Goal: Task Accomplishment & Management: Manage account settings

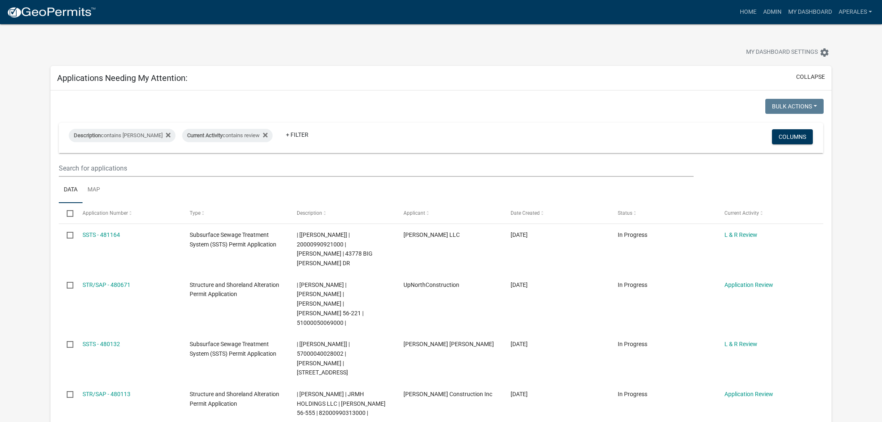
select select "3: 100"
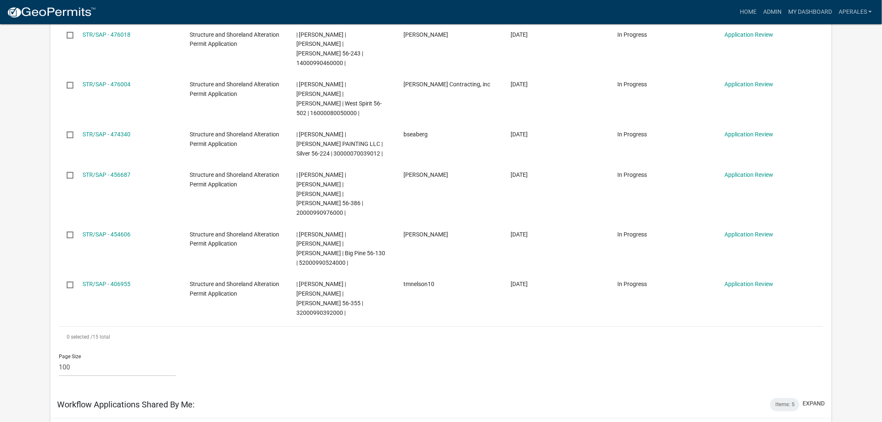
scroll to position [694, 0]
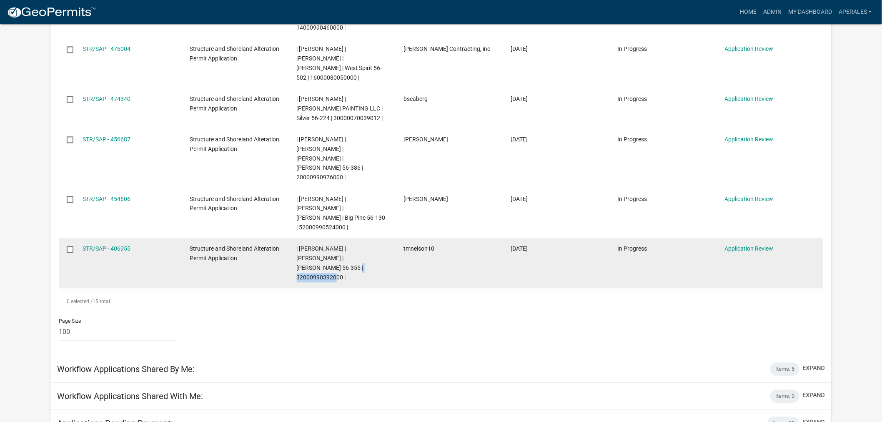
drag, startPoint x: 343, startPoint y: 180, endPoint x: 297, endPoint y: 188, distance: 46.8
click at [297, 238] on datatable-body-cell "| [PERSON_NAME] | [PERSON_NAME] | [PERSON_NAME] 56-355 | 32000990392000 |" at bounding box center [341, 263] width 107 height 50
copy span "32000990392000"
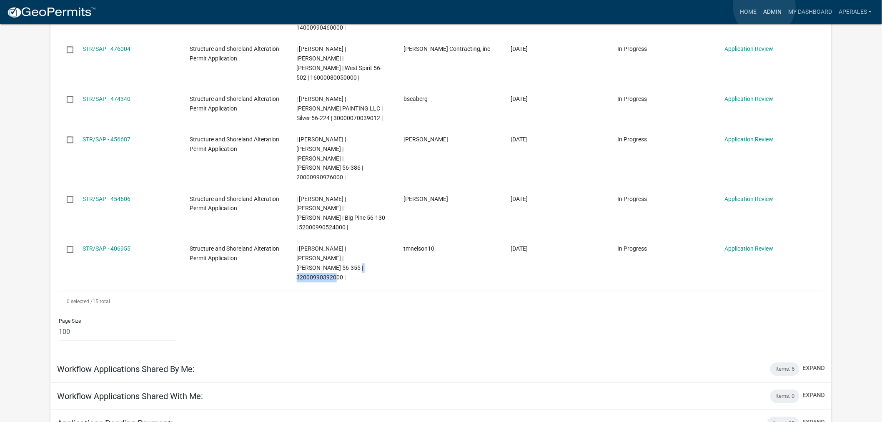
click at [764, 6] on link "Admin" at bounding box center [772, 12] width 25 height 16
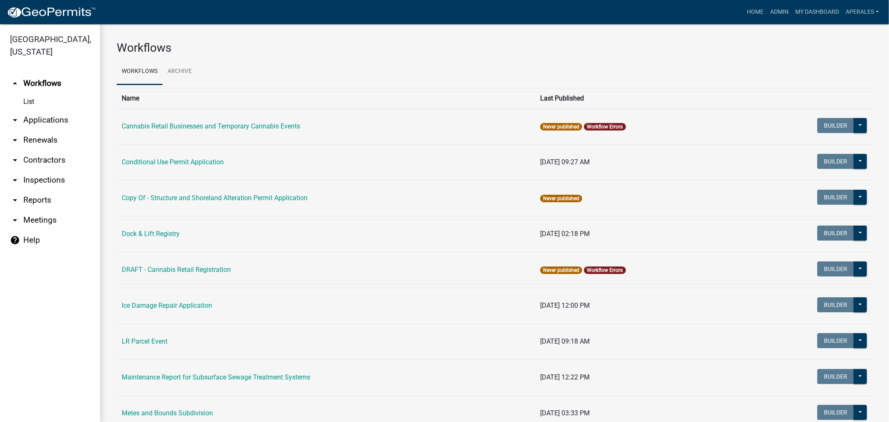
drag, startPoint x: 39, startPoint y: 107, endPoint x: 42, endPoint y: 111, distance: 5.0
click at [39, 107] on link "List" at bounding box center [50, 101] width 100 height 17
click at [42, 119] on link "arrow_drop_down Applications" at bounding box center [50, 120] width 100 height 20
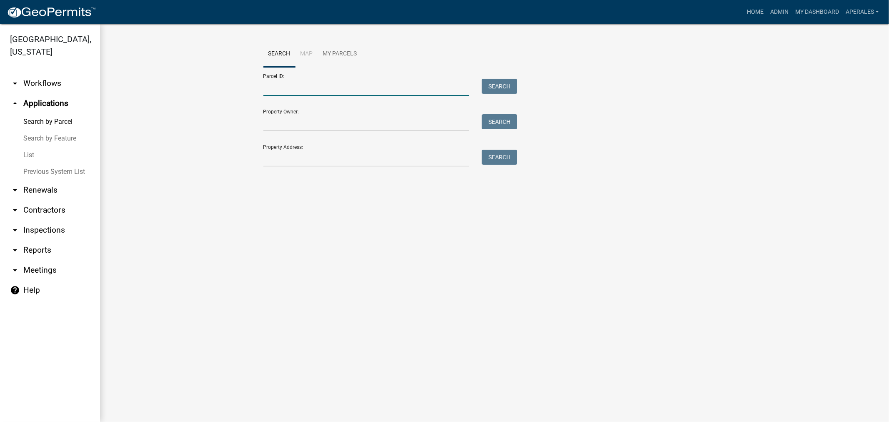
click at [289, 84] on input "Parcel ID:" at bounding box center [366, 87] width 206 height 17
paste input "32000990392000"
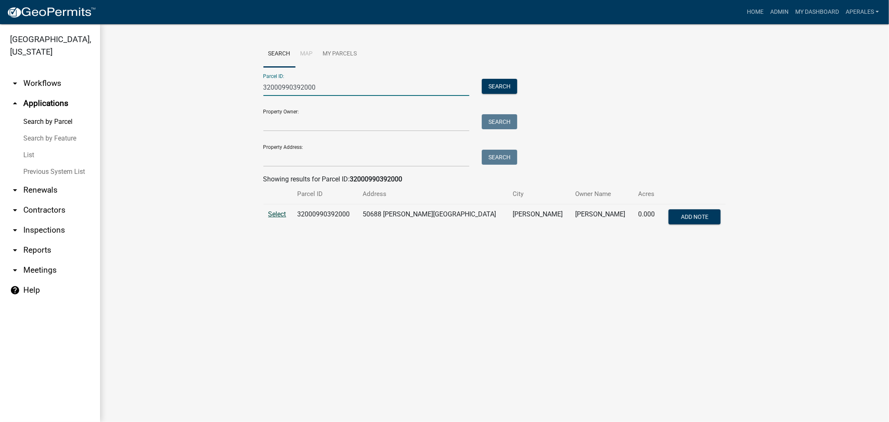
type input "32000990392000"
click at [280, 215] on span "Select" at bounding box center [277, 214] width 18 height 8
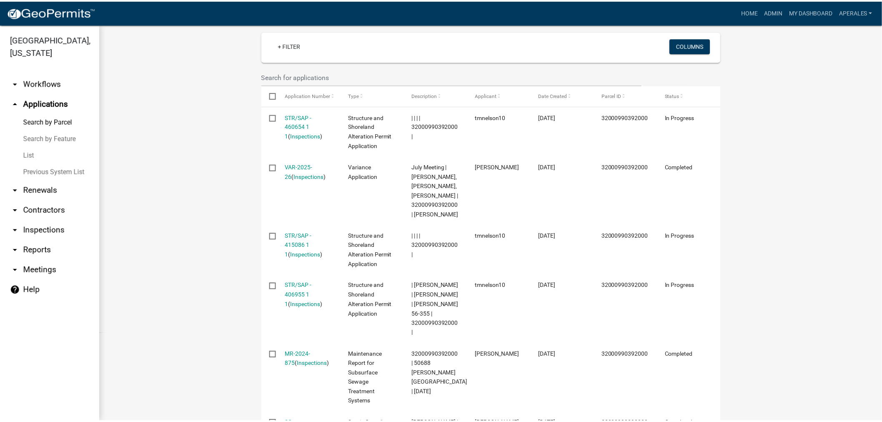
scroll to position [231, 0]
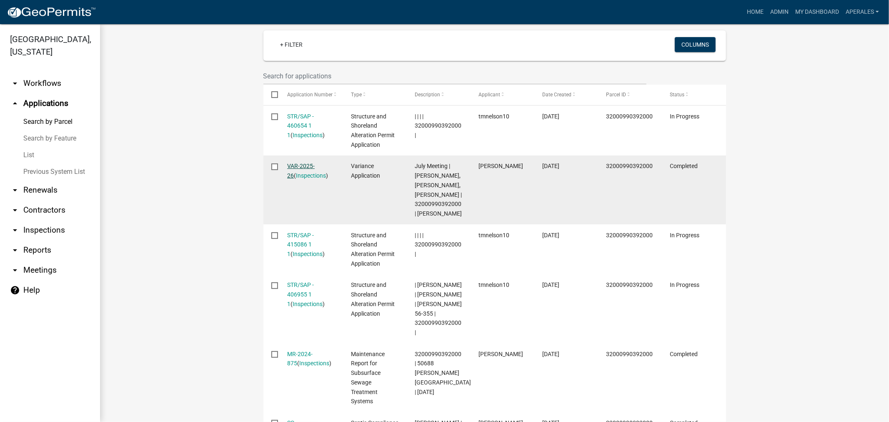
click at [315, 165] on link "VAR-2025-26" at bounding box center [301, 171] width 28 height 16
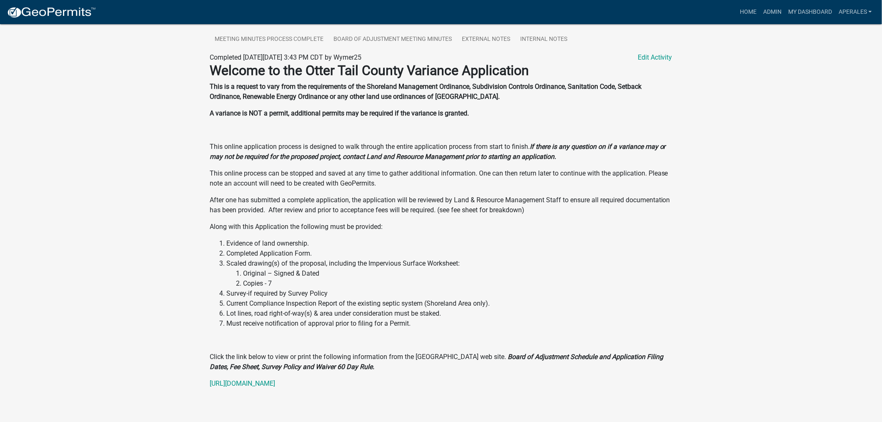
scroll to position [245, 0]
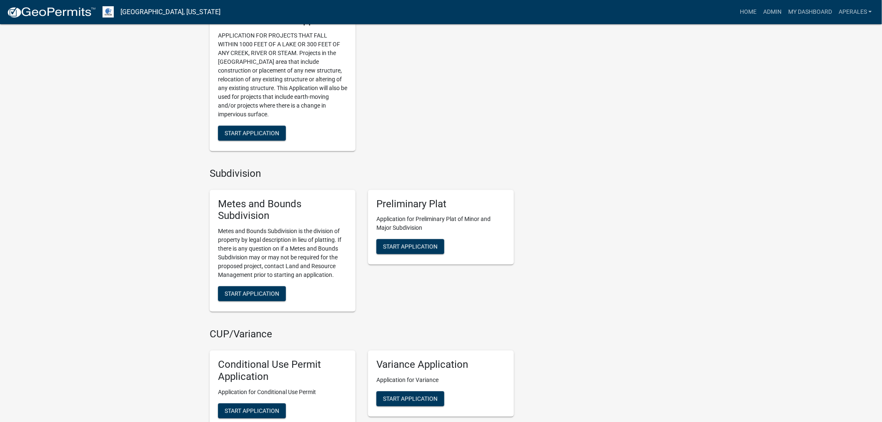
scroll to position [648, 0]
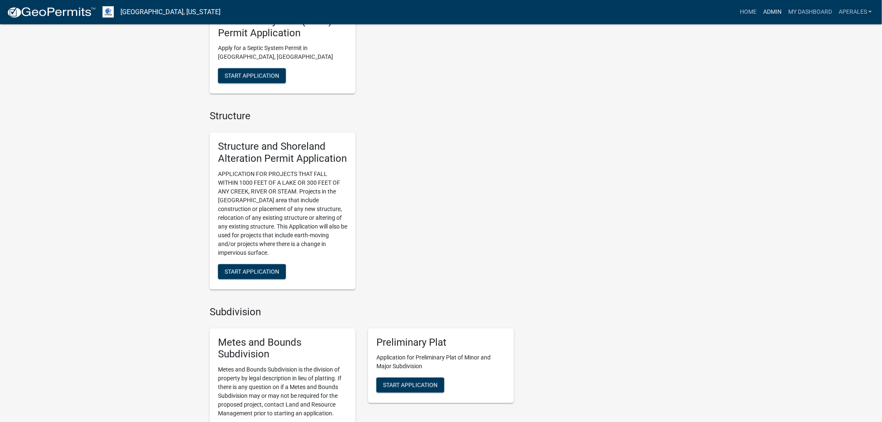
click at [773, 14] on link "Admin" at bounding box center [772, 12] width 25 height 16
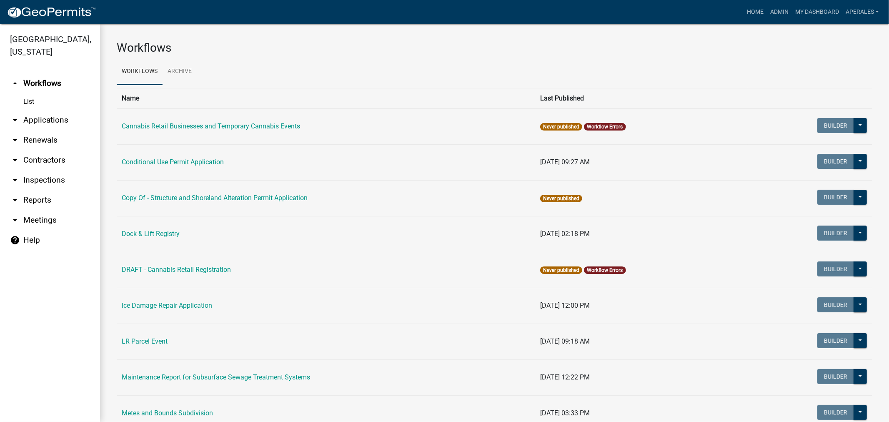
click at [47, 115] on link "arrow_drop_down Applications" at bounding box center [50, 120] width 100 height 20
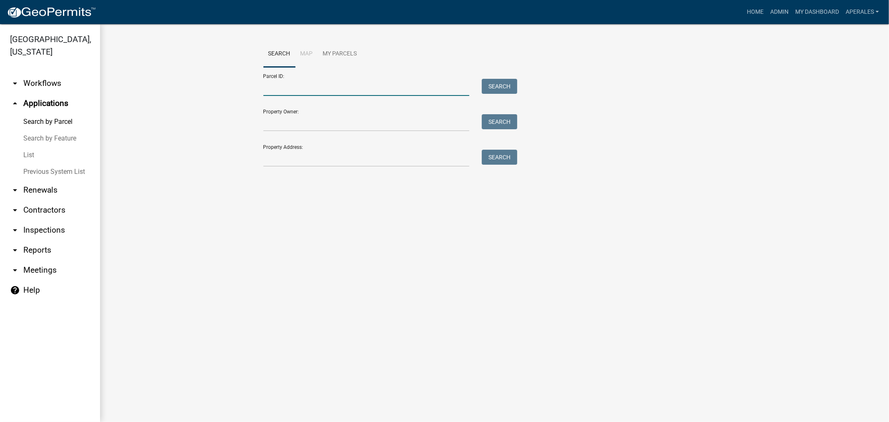
click at [314, 89] on input "Parcel ID:" at bounding box center [366, 87] width 206 height 17
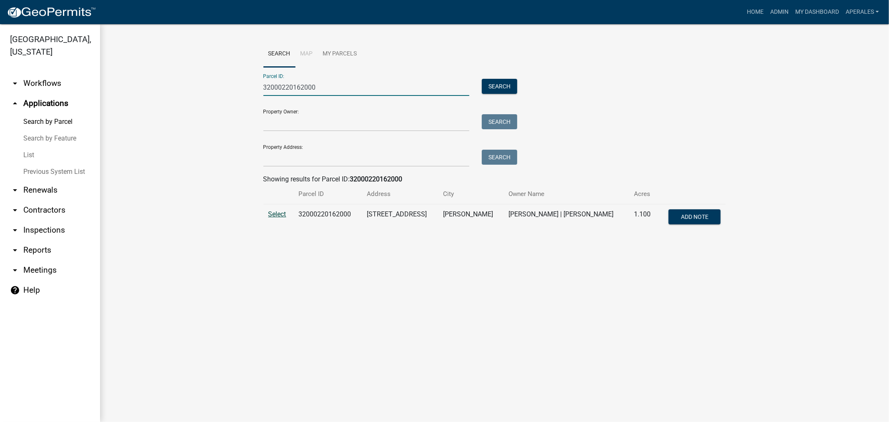
type input "32000220162000"
click at [273, 214] on span "Select" at bounding box center [277, 214] width 18 height 8
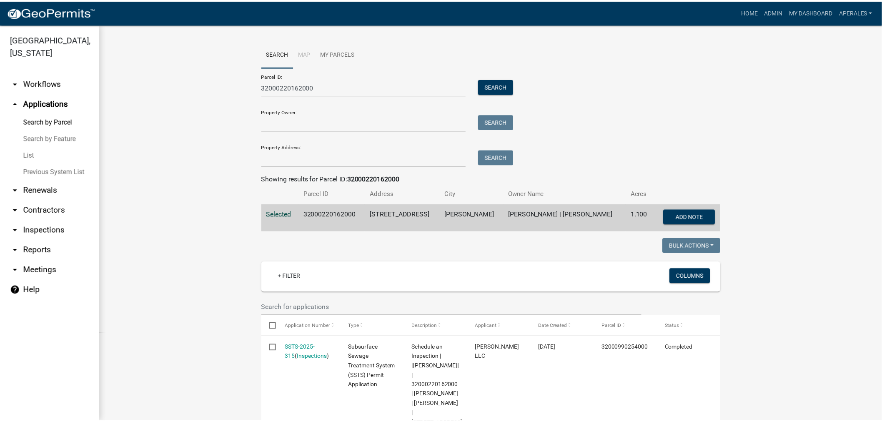
scroll to position [231, 0]
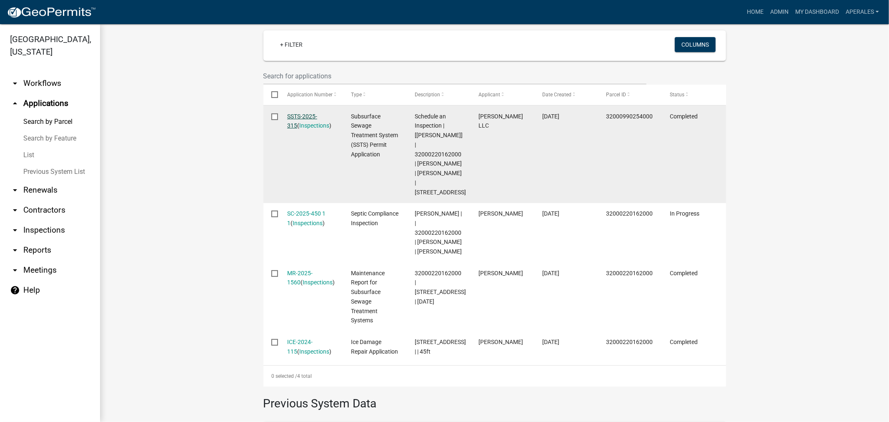
click at [308, 119] on link "SSTS-2025-315" at bounding box center [302, 121] width 30 height 16
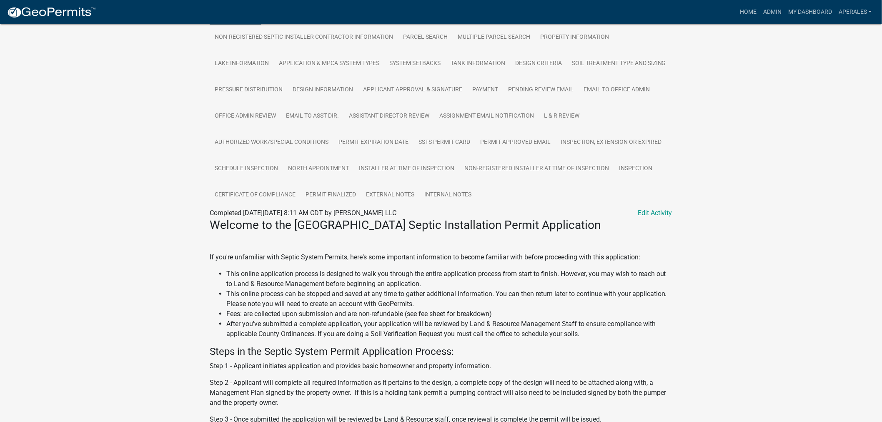
scroll to position [231, 0]
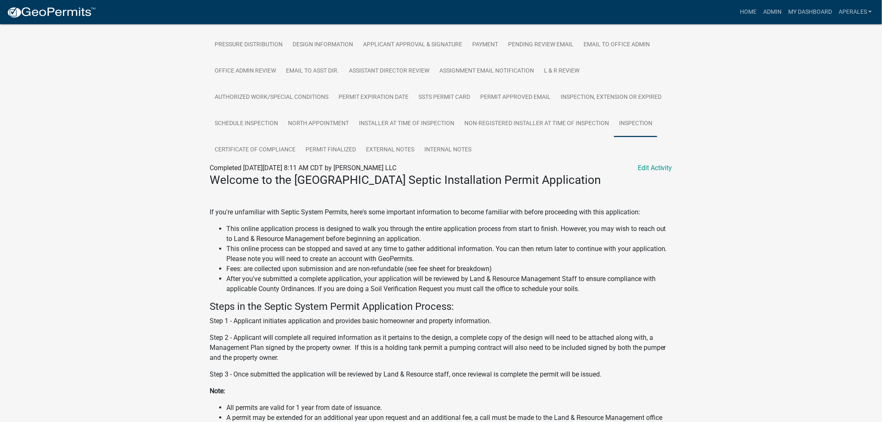
click at [614, 137] on link "Inspection" at bounding box center [635, 123] width 43 height 27
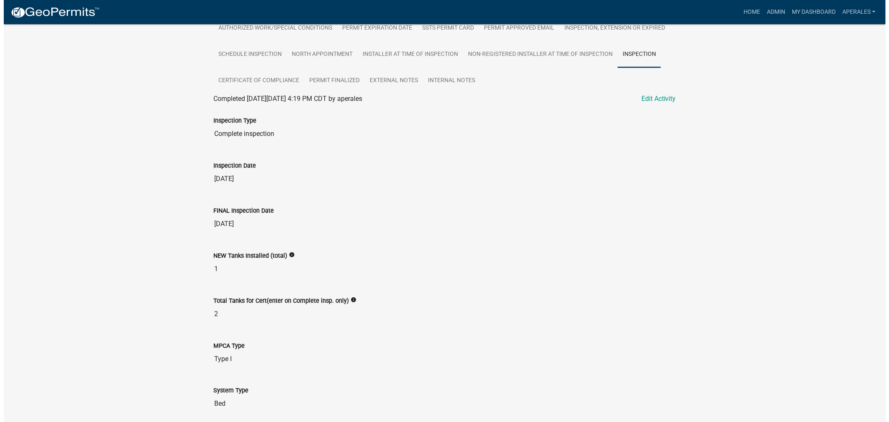
scroll to position [244, 0]
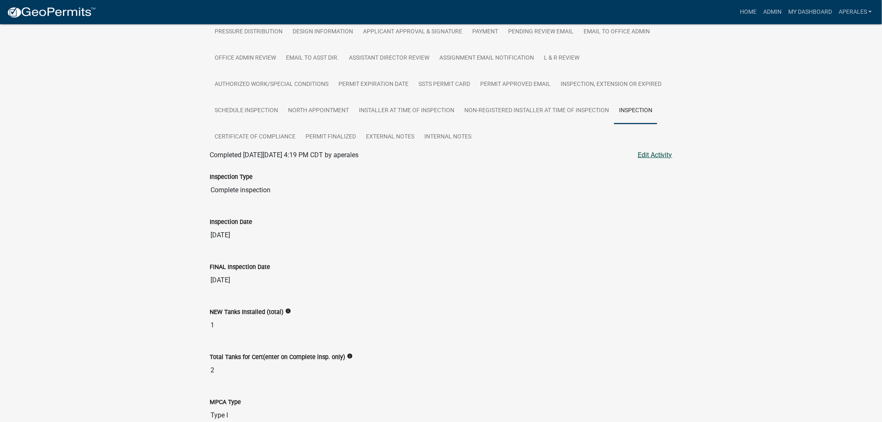
click at [663, 160] on link "Edit Activity" at bounding box center [655, 155] width 35 height 10
select select "64cc3fb4-2a84-49c8-ae2d-a7b3072cebaf"
select select "fc504d62-a492-4196-a78d-ce00230c60b4"
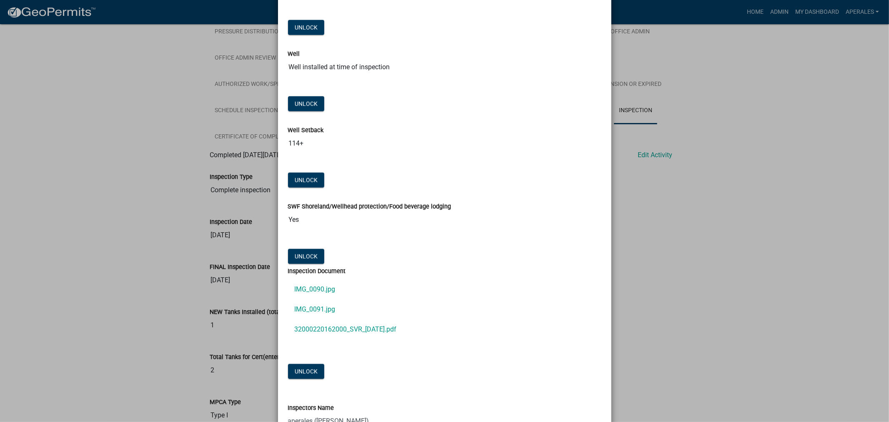
scroll to position [741, 0]
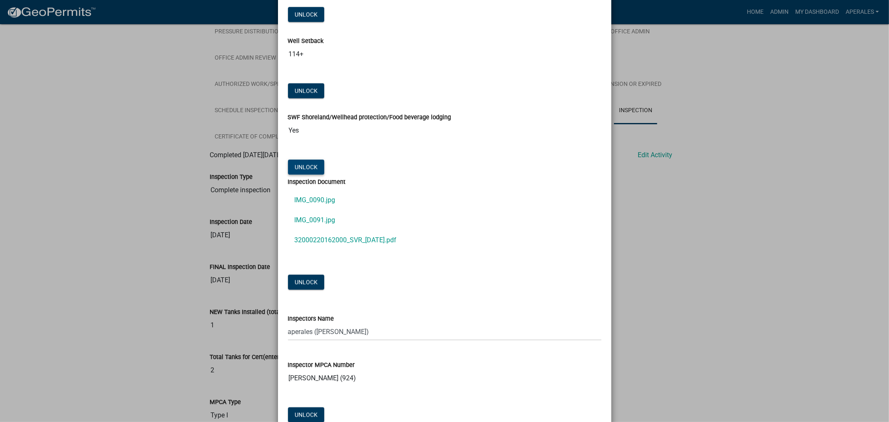
click at [305, 169] on button "Unlock" at bounding box center [306, 167] width 36 height 15
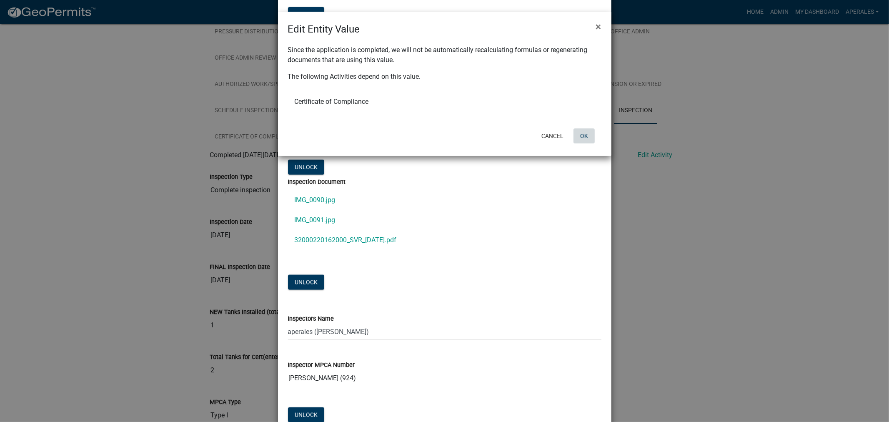
click at [585, 139] on button "OK" at bounding box center [583, 135] width 21 height 15
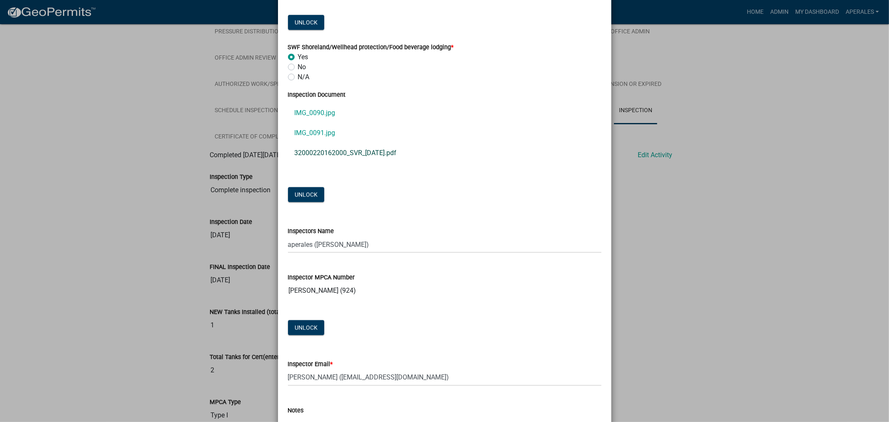
scroll to position [834, 0]
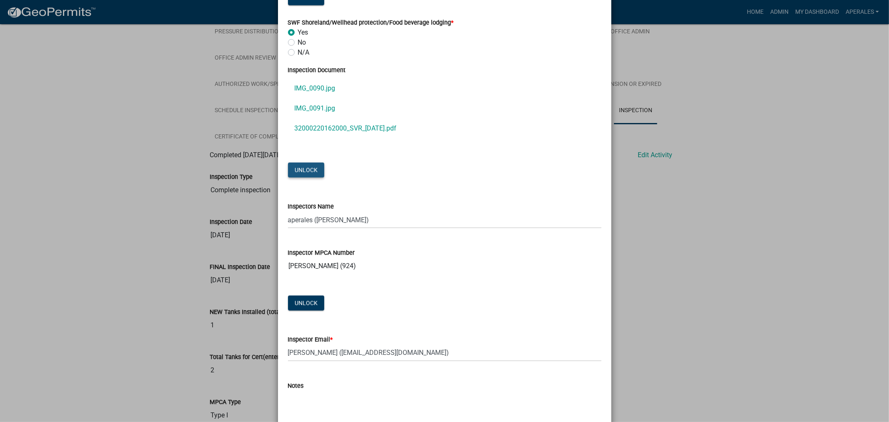
click at [298, 174] on button "Unlock" at bounding box center [306, 170] width 36 height 15
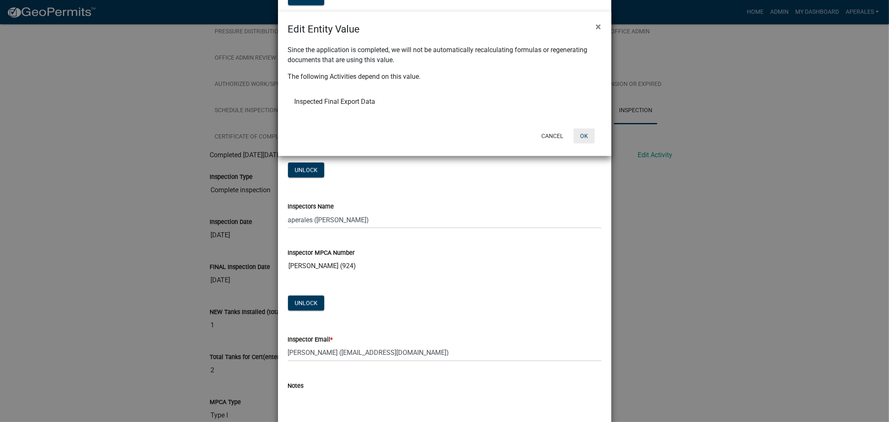
click at [577, 130] on button "OK" at bounding box center [583, 135] width 21 height 15
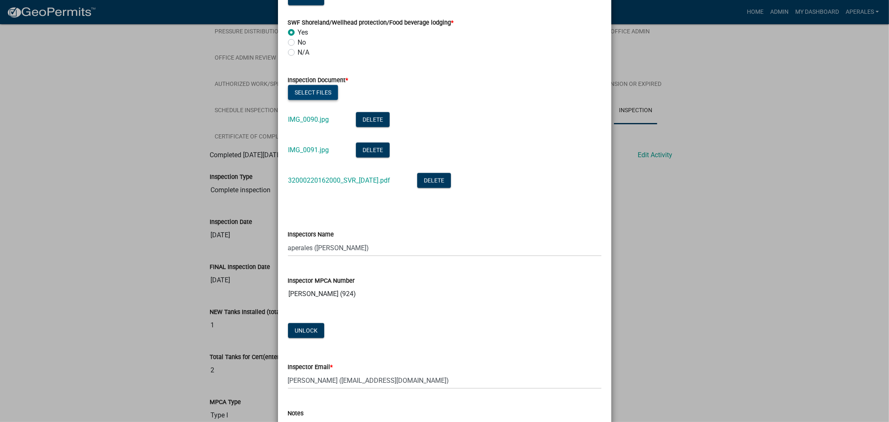
click at [298, 99] on button "Select files" at bounding box center [313, 92] width 50 height 15
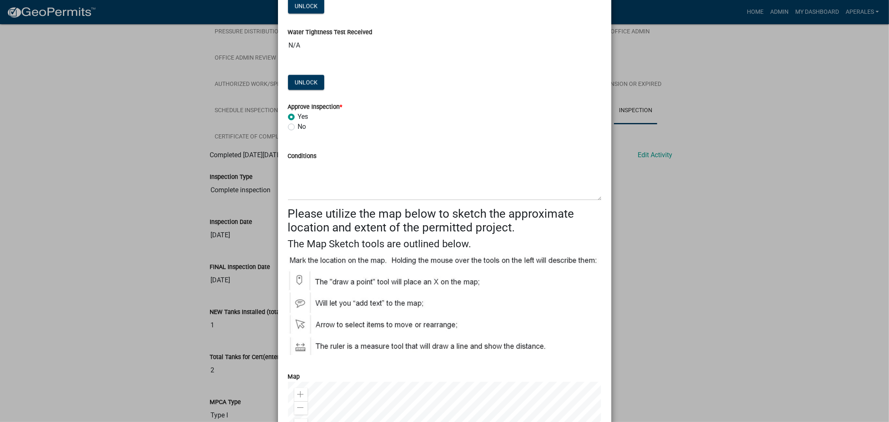
scroll to position [1617, 0]
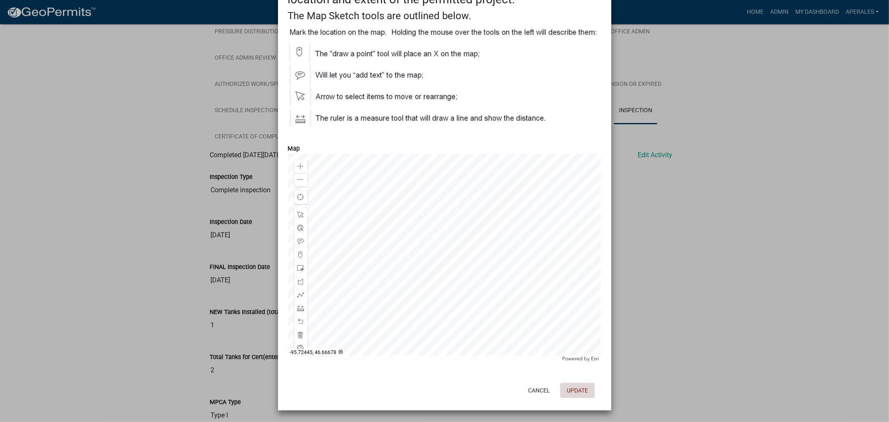
click at [571, 383] on button "Update" at bounding box center [577, 390] width 35 height 15
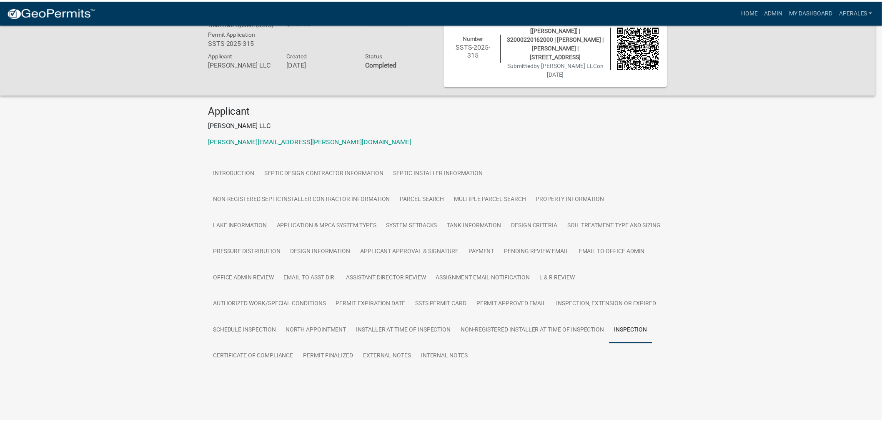
scroll to position [244, 0]
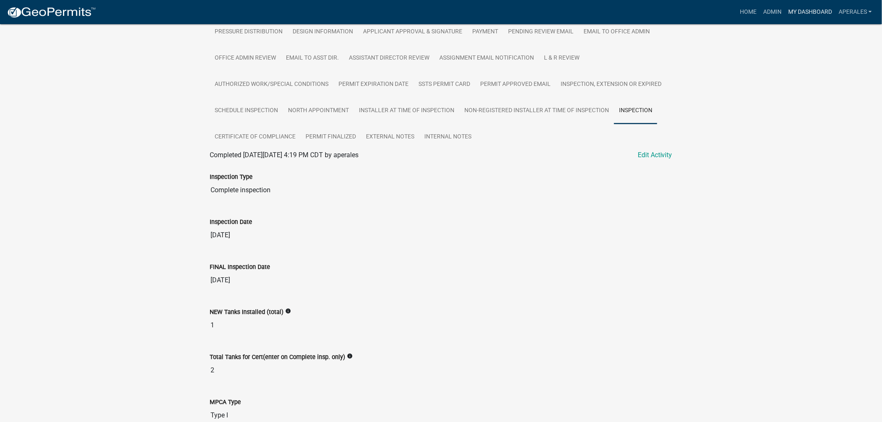
click at [819, 8] on link "My Dashboard" at bounding box center [810, 12] width 50 height 16
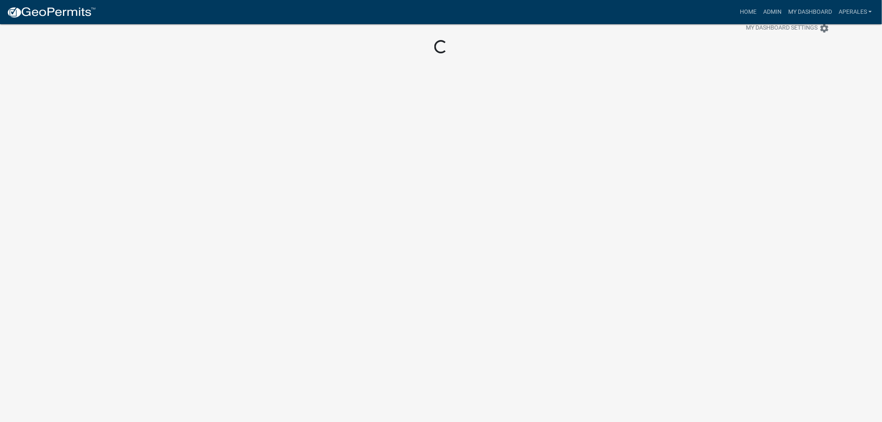
scroll to position [24, 0]
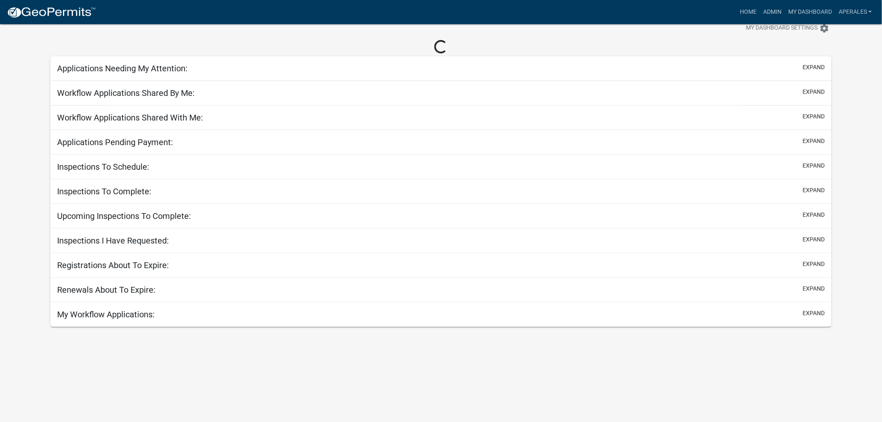
scroll to position [244, 0]
select select "3: 100"
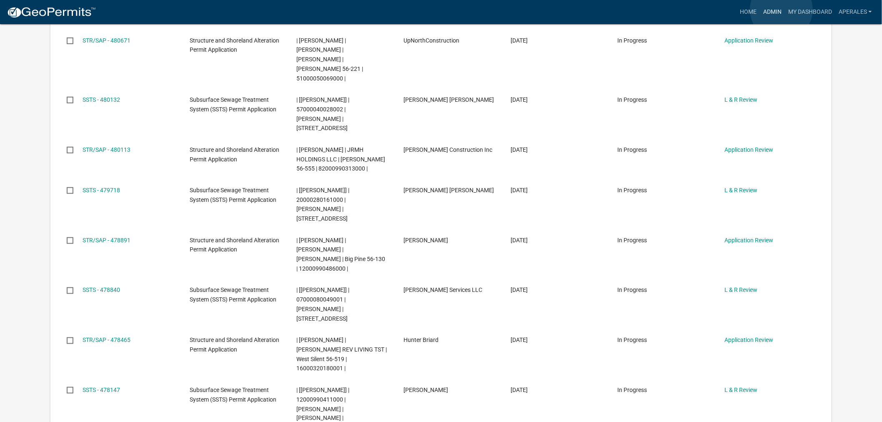
click at [781, 10] on link "Admin" at bounding box center [772, 12] width 25 height 16
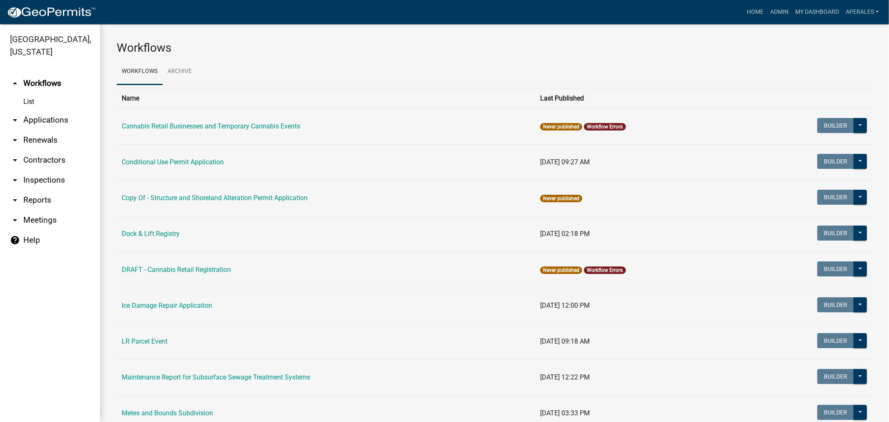
click at [56, 122] on link "arrow_drop_down Applications" at bounding box center [50, 120] width 100 height 20
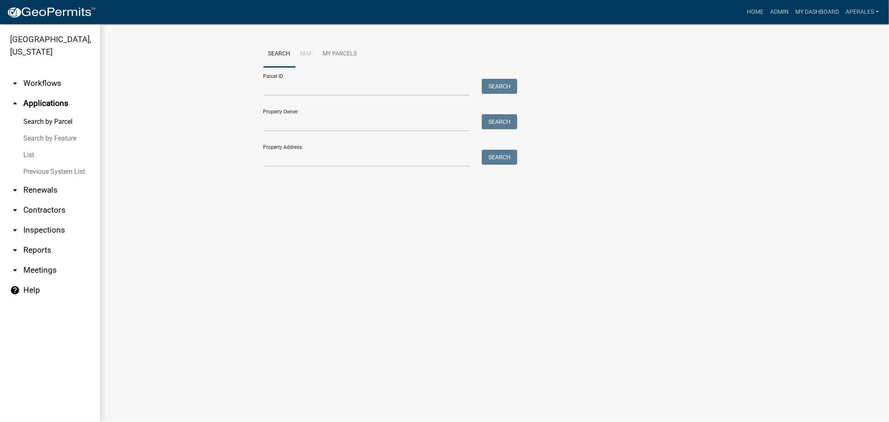
click at [31, 151] on link "List" at bounding box center [50, 155] width 100 height 17
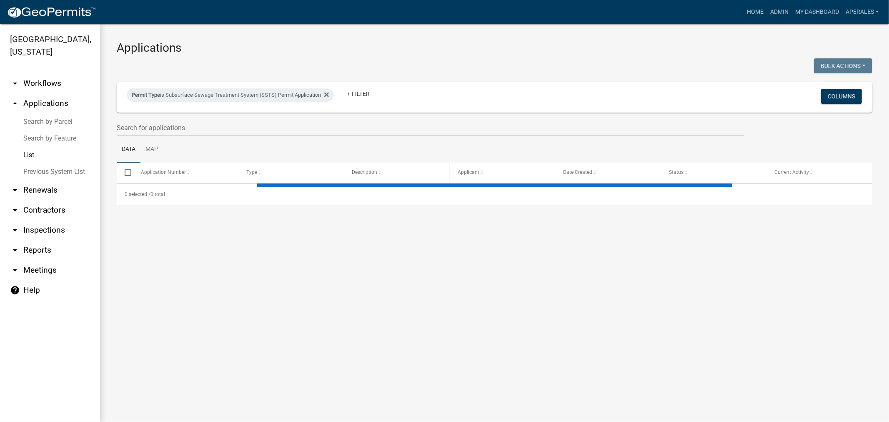
select select "3: 100"
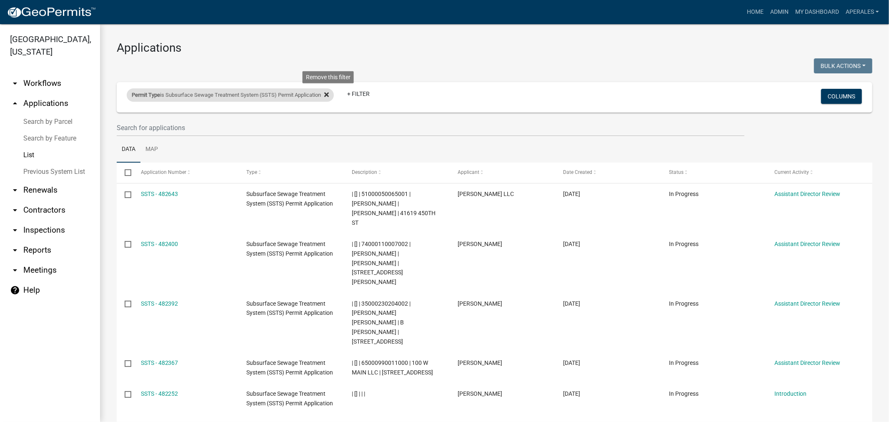
click at [329, 95] on icon at bounding box center [326, 94] width 5 height 5
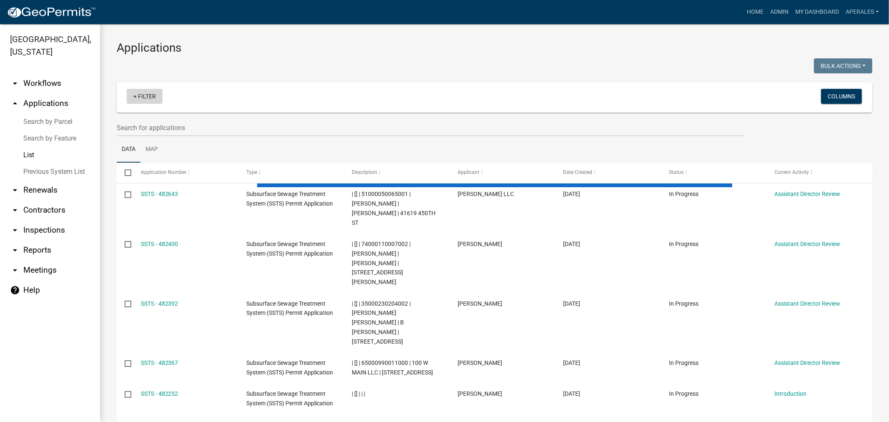
click at [148, 90] on link "+ Filter" at bounding box center [145, 96] width 36 height 15
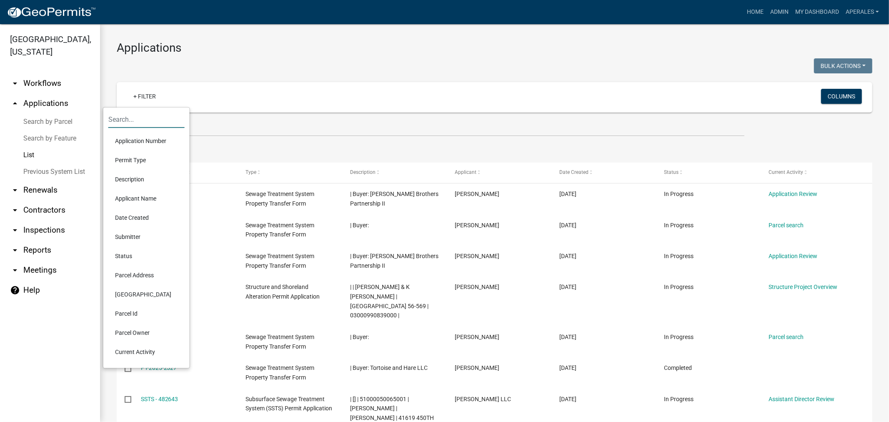
click at [167, 116] on input "text" at bounding box center [146, 119] width 76 height 17
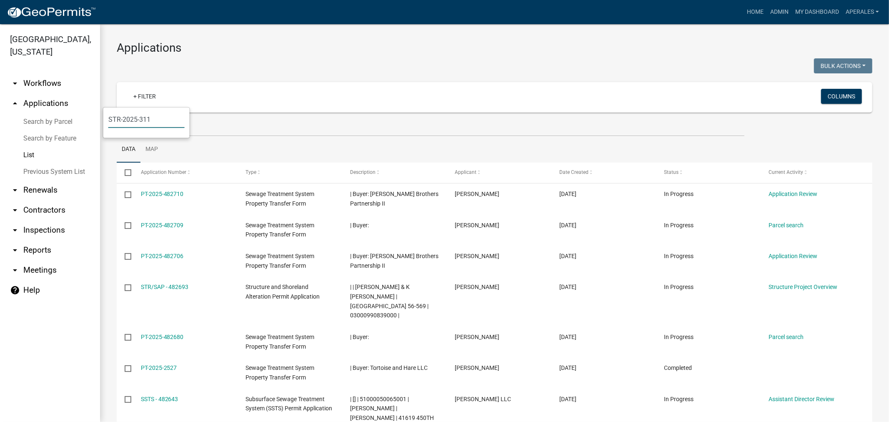
click at [171, 121] on input "STR-2025-311" at bounding box center [146, 119] width 76 height 17
drag, startPoint x: 137, startPoint y: 118, endPoint x: 123, endPoint y: 118, distance: 13.3
click at [123, 118] on input "STR-2025-311" at bounding box center [146, 119] width 76 height 17
drag, startPoint x: 130, startPoint y: 117, endPoint x: 70, endPoint y: 112, distance: 60.7
click at [70, 115] on body "Internet Explorer does NOT work with GeoPermits. Get a new browser for more sec…" at bounding box center [444, 211] width 889 height 422
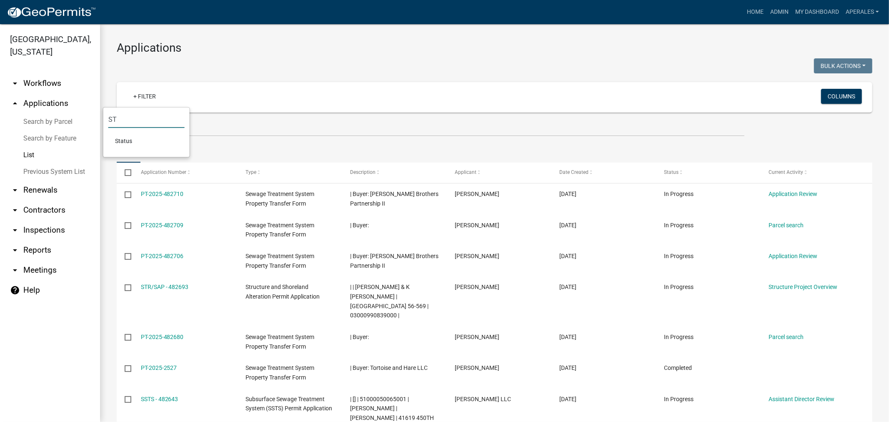
type input "S"
type input "311"
click at [142, 127] on input "311" at bounding box center [146, 119] width 76 height 17
click at [247, 111] on div "+ Filter Columns" at bounding box center [494, 97] width 748 height 30
click at [149, 92] on link "+ Filter" at bounding box center [145, 96] width 36 height 15
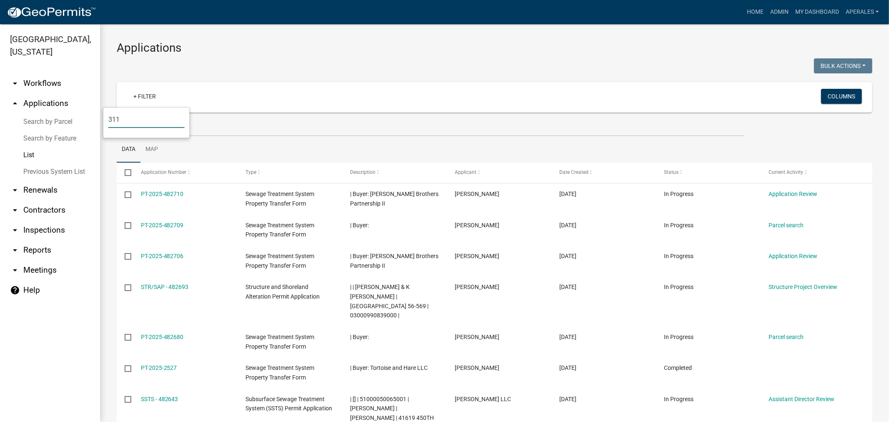
drag, startPoint x: 146, startPoint y: 119, endPoint x: 75, endPoint y: 114, distance: 71.0
click at [75, 114] on body "Internet Explorer does NOT work with GeoPermits. Get a new browser for more sec…" at bounding box center [444, 211] width 889 height 422
type input "3"
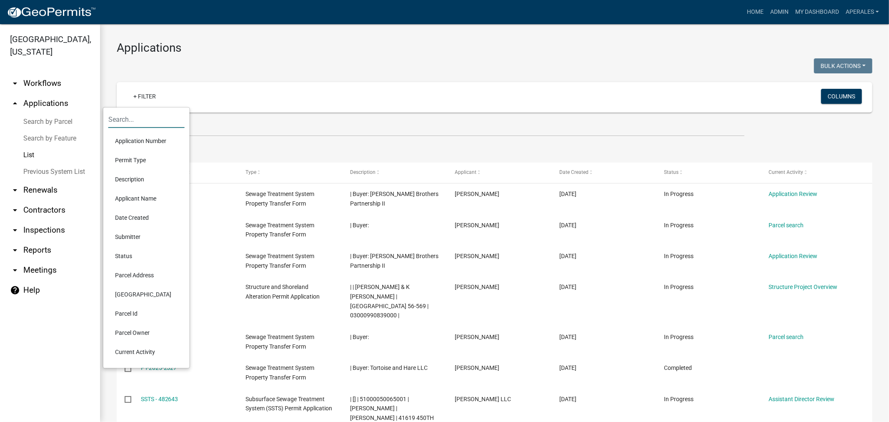
click at [130, 159] on li "Permit Type" at bounding box center [146, 159] width 76 height 19
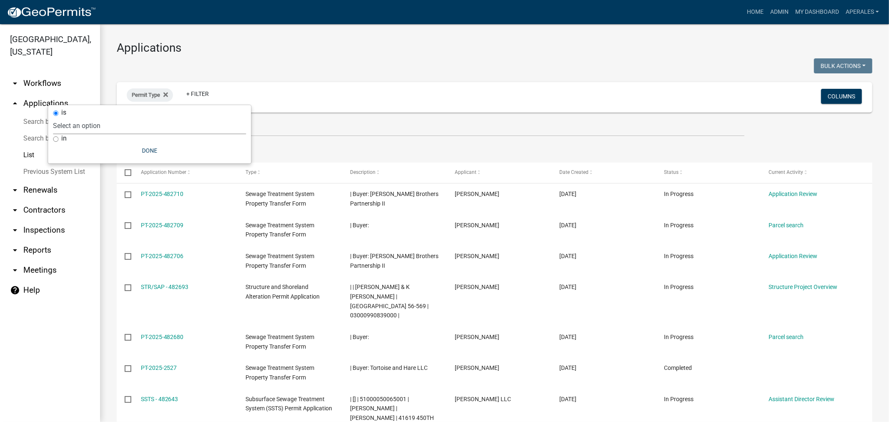
click at [87, 127] on select "Select an option Building Contractor / Excavators (Registration) Building Contr…" at bounding box center [149, 125] width 193 height 17
select select "79d4bf26-a84c-4898-8d16-9ebea2345fb4"
click at [120, 117] on select "Select an option Building Contractor / Excavators (Registration) Building Contr…" at bounding box center [149, 125] width 193 height 17
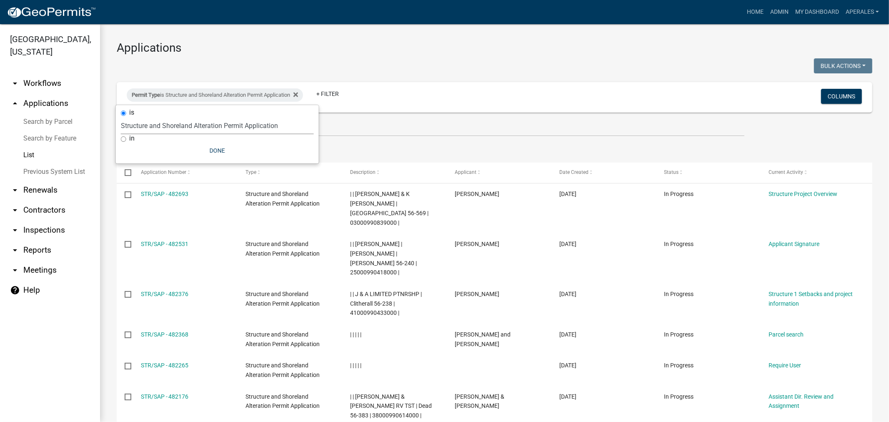
click at [327, 102] on div "Permit Type is Structure and Shoreland Alteration Permit Application + Filter" at bounding box center [369, 97] width 499 height 22
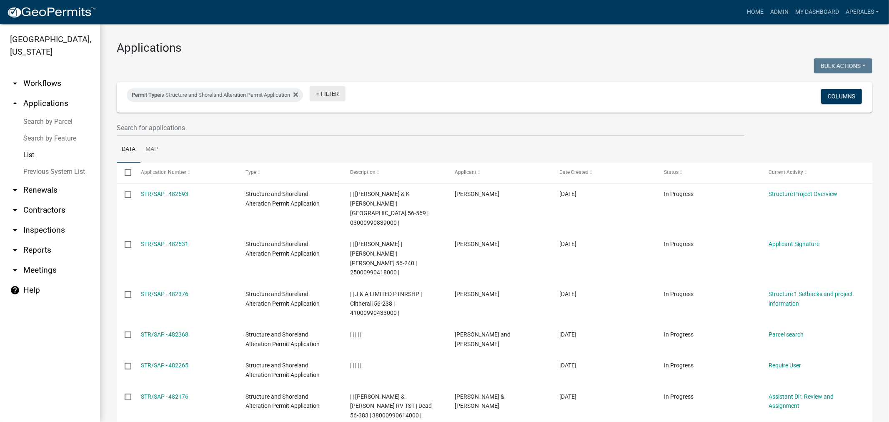
click at [329, 92] on link "+ Filter" at bounding box center [328, 93] width 36 height 15
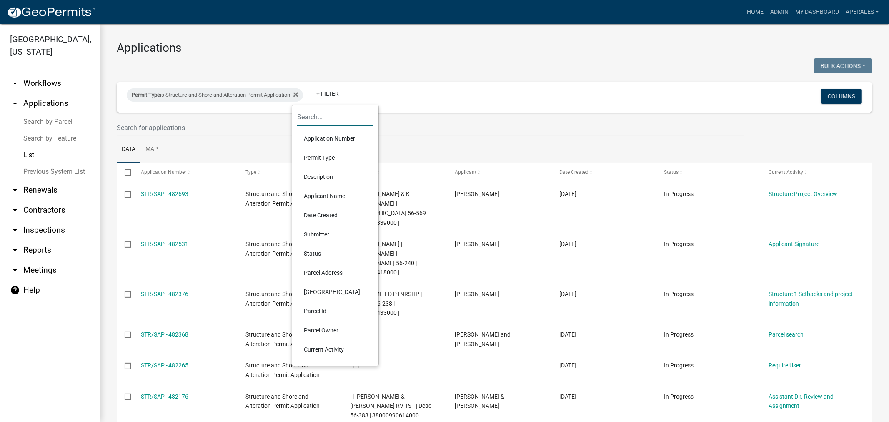
click at [322, 117] on input "text" at bounding box center [335, 116] width 76 height 17
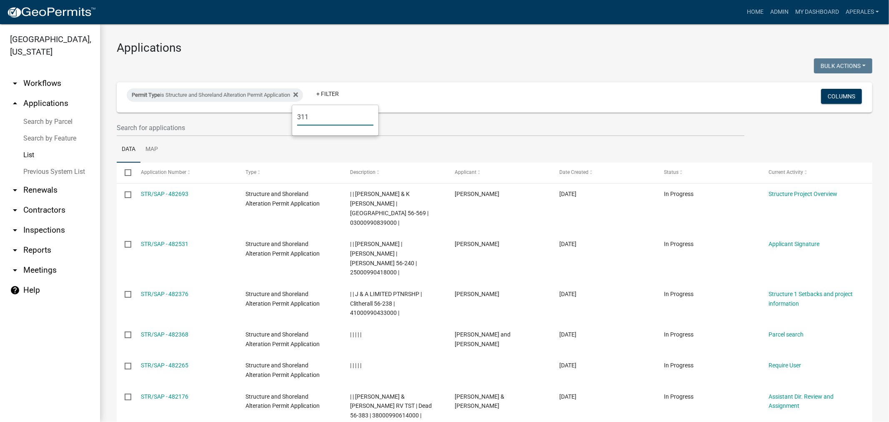
type input "311"
click at [333, 90] on link "+ Filter" at bounding box center [328, 93] width 36 height 15
click at [330, 92] on link "+ Filter" at bounding box center [328, 93] width 36 height 15
click at [332, 115] on input "311" at bounding box center [335, 116] width 76 height 17
type input "3"
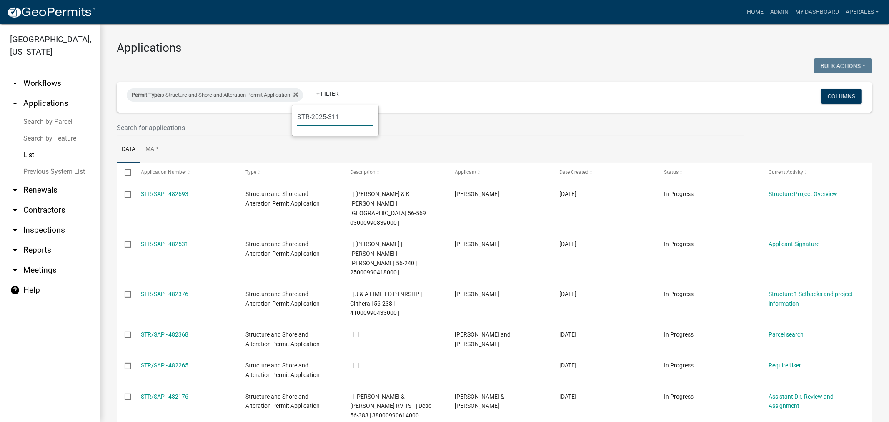
type input "STR-2025-311"
click at [456, 94] on div "Permit Type is Structure and Shoreland Alteration Permit Application + Filter" at bounding box center [369, 97] width 499 height 22
click at [336, 96] on link "+ Filter" at bounding box center [328, 93] width 36 height 15
drag, startPoint x: 291, startPoint y: 110, endPoint x: 271, endPoint y: 109, distance: 19.6
click at [271, 109] on body "Internet Explorer does NOT work with GeoPermits. Get a new browser for more sec…" at bounding box center [444, 211] width 889 height 422
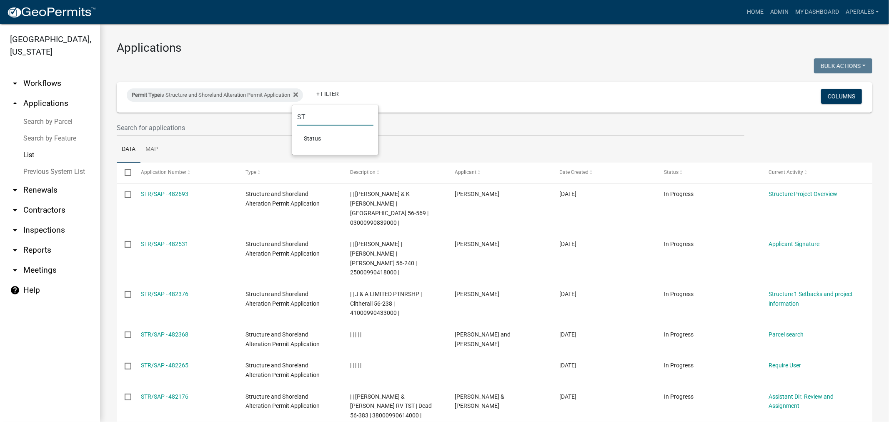
type input "S"
drag, startPoint x: 326, startPoint y: 119, endPoint x: 264, endPoint y: 111, distance: 62.7
click at [264, 111] on body "Internet Explorer does NOT work with GeoPermits. Get a new browser for more sec…" at bounding box center [444, 211] width 889 height 422
click at [333, 116] on input "2025-311" at bounding box center [335, 116] width 76 height 17
type input "2"
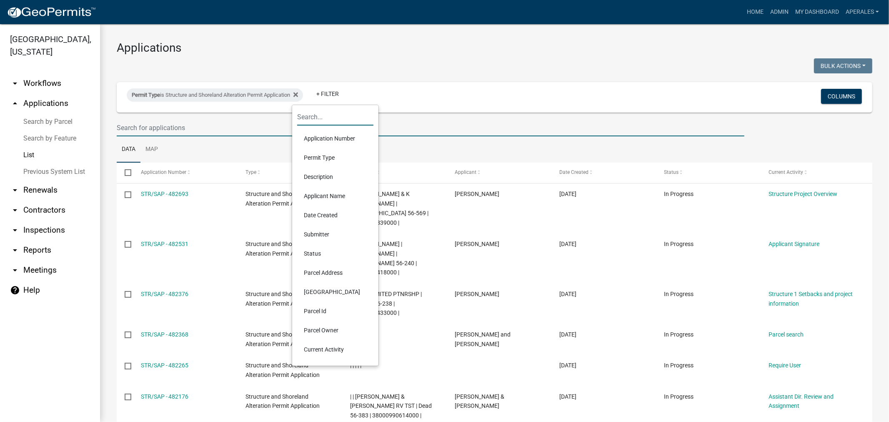
click at [277, 132] on input "text" at bounding box center [431, 127] width 628 height 17
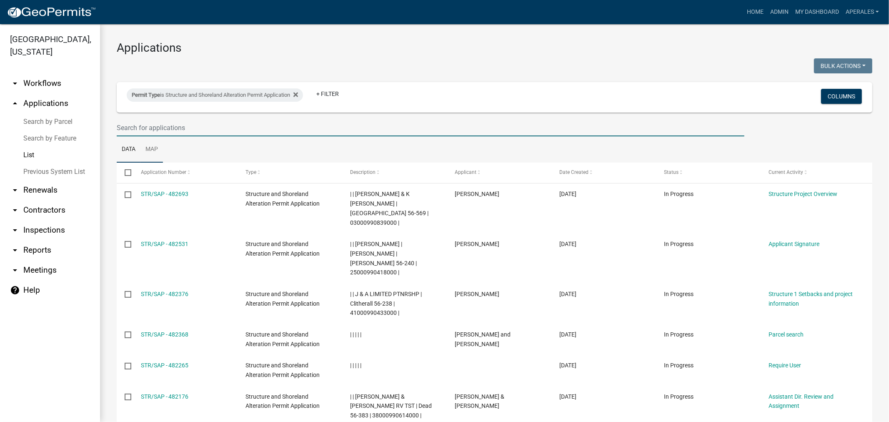
click at [149, 146] on link "Map" at bounding box center [151, 149] width 23 height 27
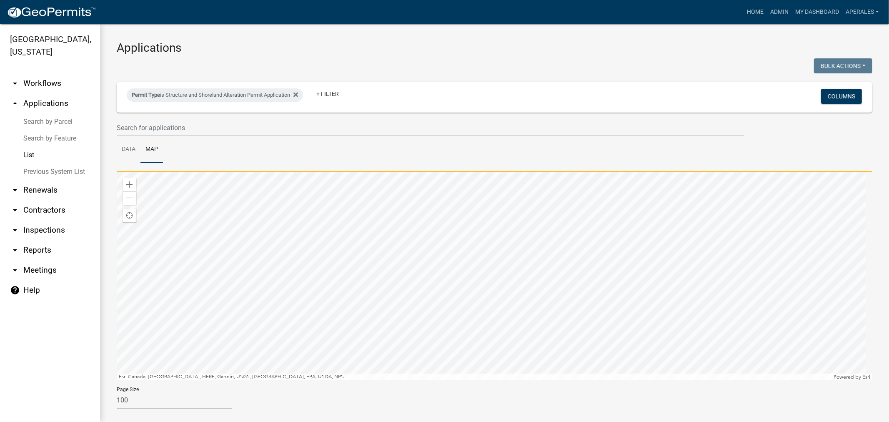
click at [414, 293] on div at bounding box center [495, 276] width 756 height 208
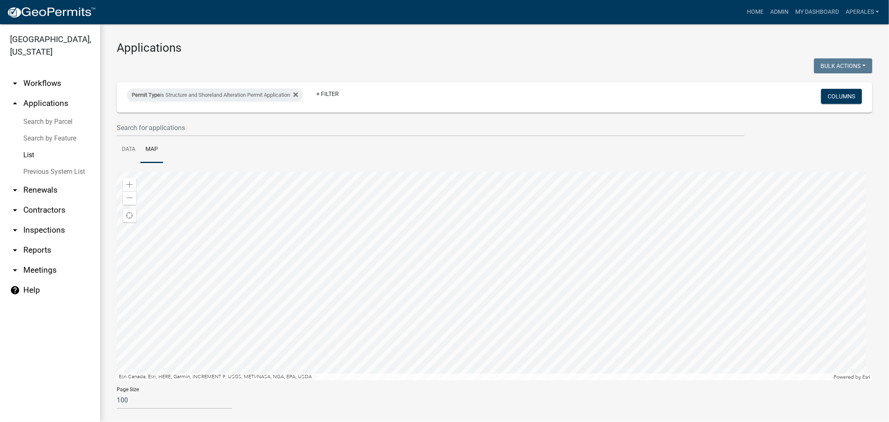
click at [367, 173] on div at bounding box center [495, 276] width 756 height 208
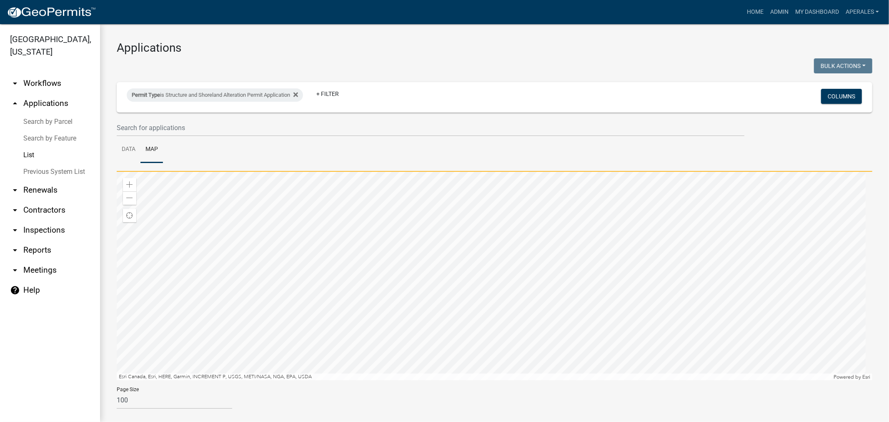
click at [629, 380] on div at bounding box center [495, 276] width 756 height 208
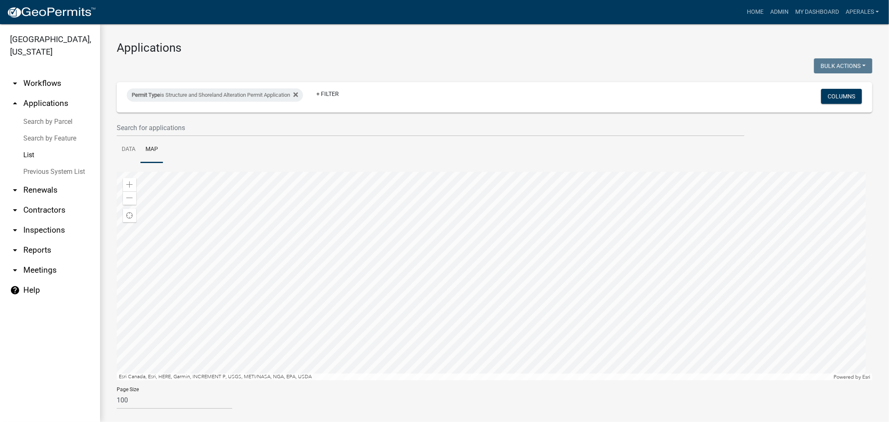
click at [815, 265] on div at bounding box center [495, 276] width 756 height 208
click at [714, 380] on div at bounding box center [495, 276] width 756 height 208
click at [287, 172] on div at bounding box center [495, 276] width 756 height 208
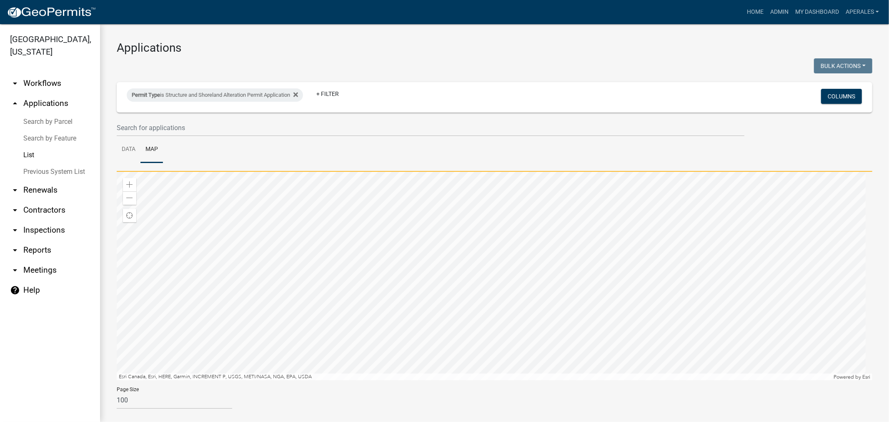
click at [413, 172] on div at bounding box center [495, 276] width 756 height 208
click at [677, 172] on div at bounding box center [495, 276] width 756 height 208
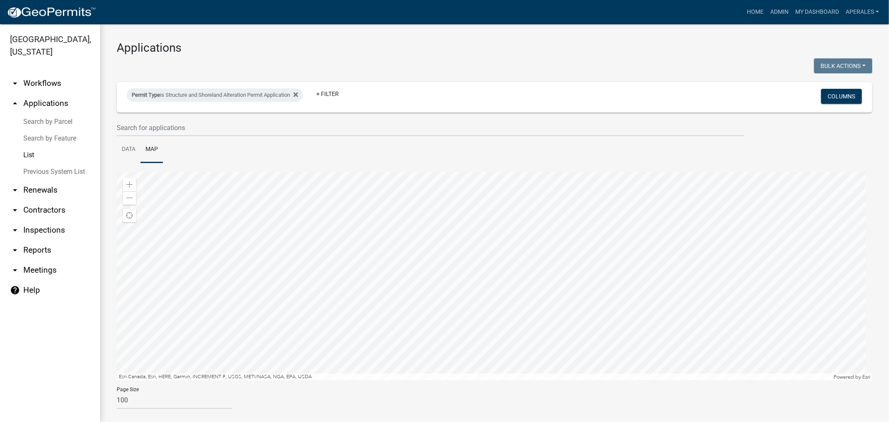
click at [496, 172] on div at bounding box center [495, 276] width 756 height 208
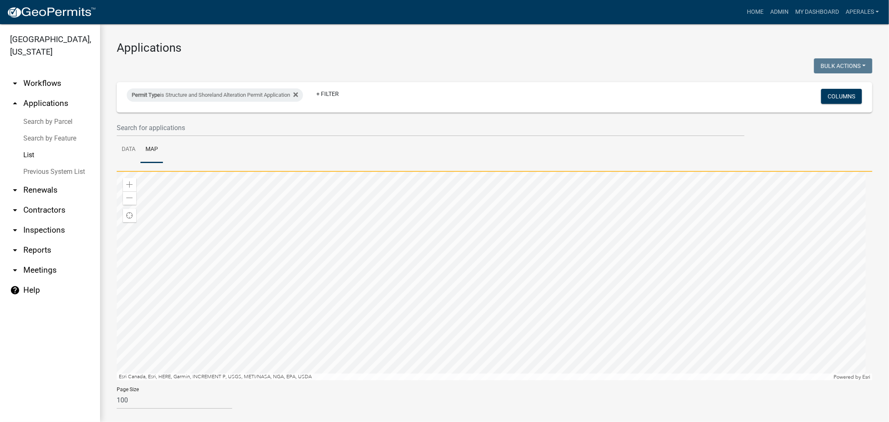
click at [732, 172] on div at bounding box center [495, 276] width 756 height 208
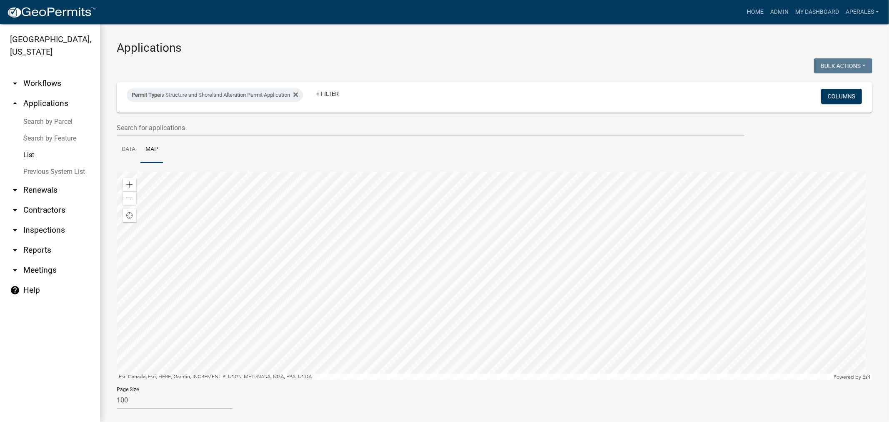
click at [781, 235] on div at bounding box center [495, 276] width 756 height 208
click at [445, 315] on div at bounding box center [495, 276] width 756 height 208
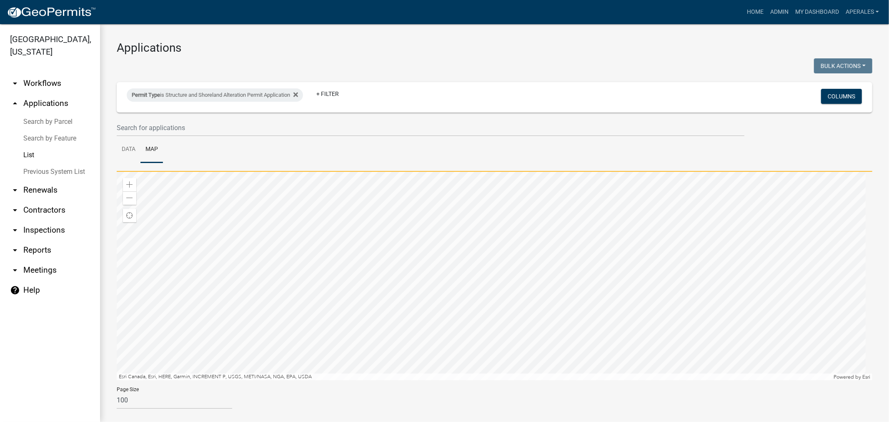
click at [529, 364] on div at bounding box center [495, 276] width 756 height 208
click at [796, 380] on div at bounding box center [495, 276] width 756 height 208
click at [659, 223] on div at bounding box center [495, 276] width 756 height 208
click at [628, 172] on div at bounding box center [495, 276] width 756 height 208
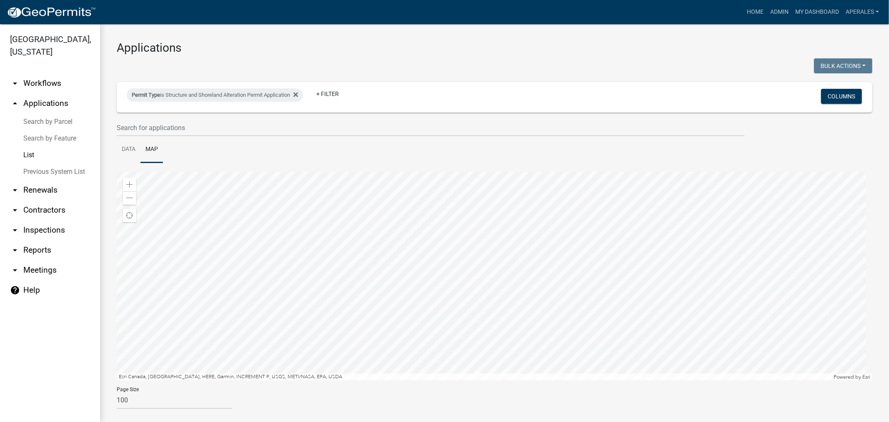
click at [393, 172] on div at bounding box center [495, 276] width 756 height 208
click at [514, 380] on div at bounding box center [495, 276] width 756 height 208
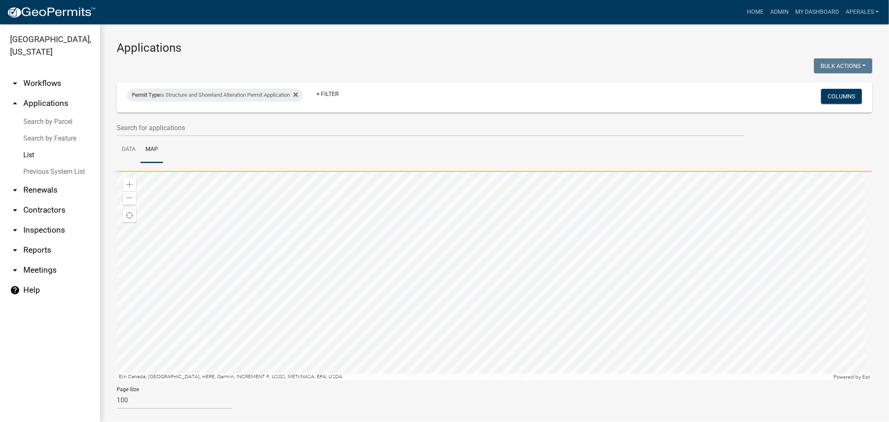
click at [555, 380] on div at bounding box center [495, 276] width 756 height 208
click at [513, 380] on div at bounding box center [495, 276] width 756 height 208
click at [757, 380] on div at bounding box center [495, 276] width 756 height 208
click at [663, 380] on div at bounding box center [495, 276] width 756 height 208
click at [385, 380] on div at bounding box center [495, 276] width 756 height 208
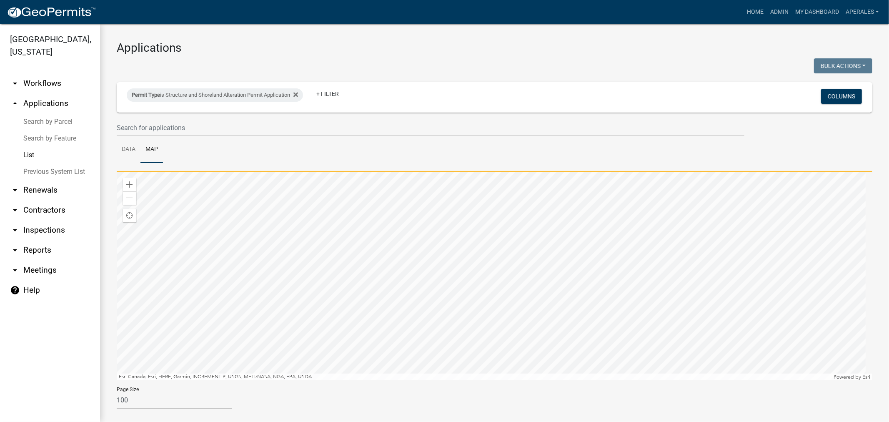
click at [556, 353] on div at bounding box center [495, 276] width 756 height 208
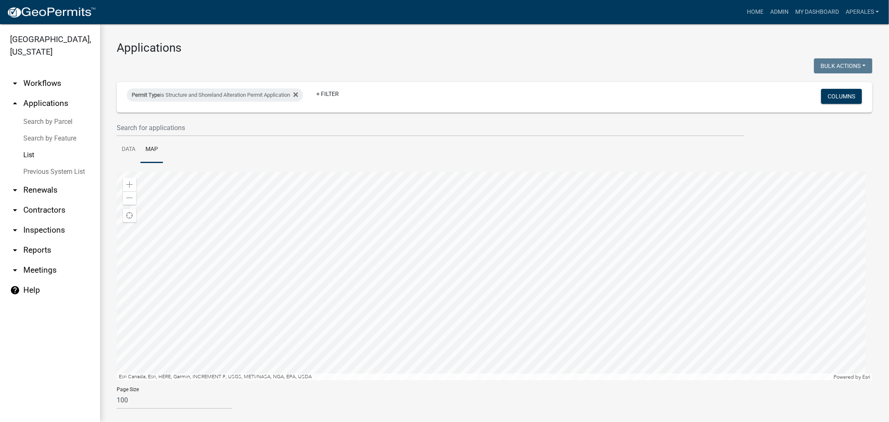
click at [647, 188] on div at bounding box center [495, 276] width 756 height 208
click at [608, 287] on div at bounding box center [495, 276] width 756 height 208
click at [612, 288] on div at bounding box center [495, 276] width 756 height 208
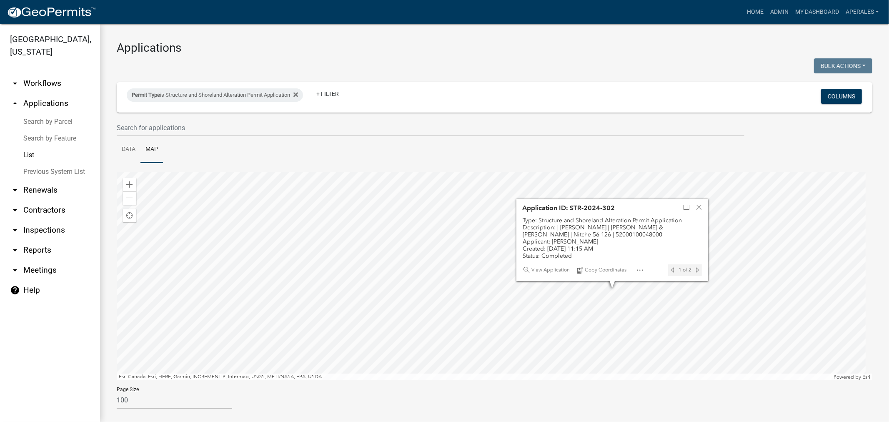
click at [612, 287] on div at bounding box center [495, 276] width 756 height 208
click at [611, 286] on div at bounding box center [495, 276] width 756 height 208
click at [701, 209] on span "Close" at bounding box center [699, 206] width 7 height 7
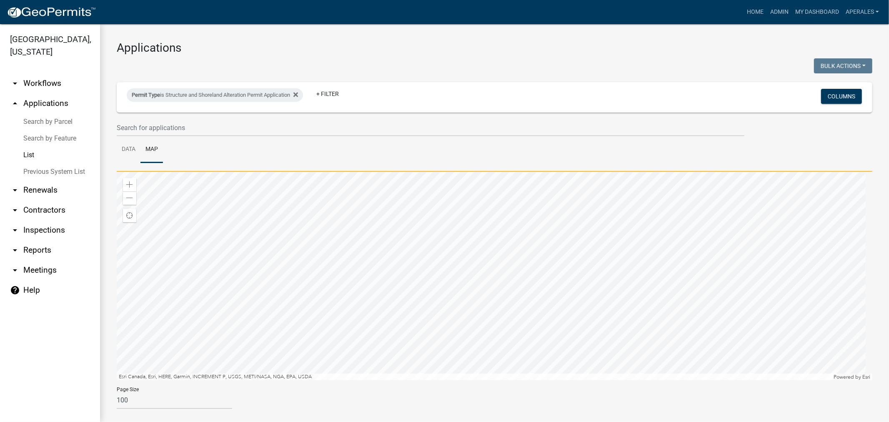
click at [420, 363] on div at bounding box center [495, 276] width 756 height 208
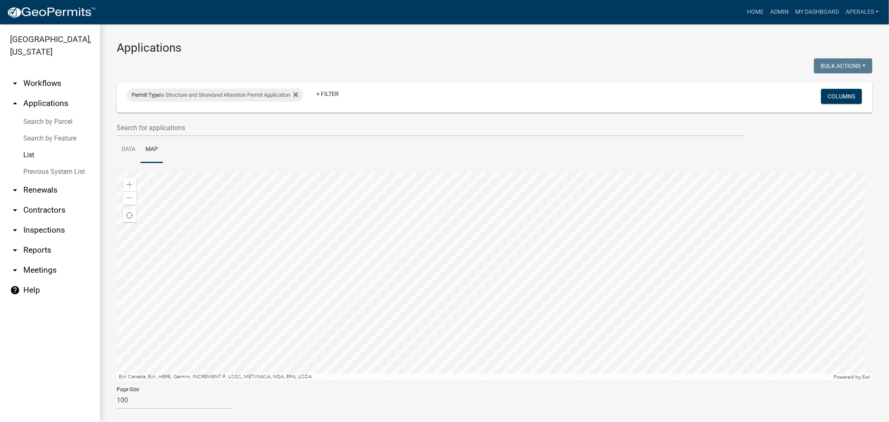
click at [681, 221] on div at bounding box center [495, 276] width 756 height 208
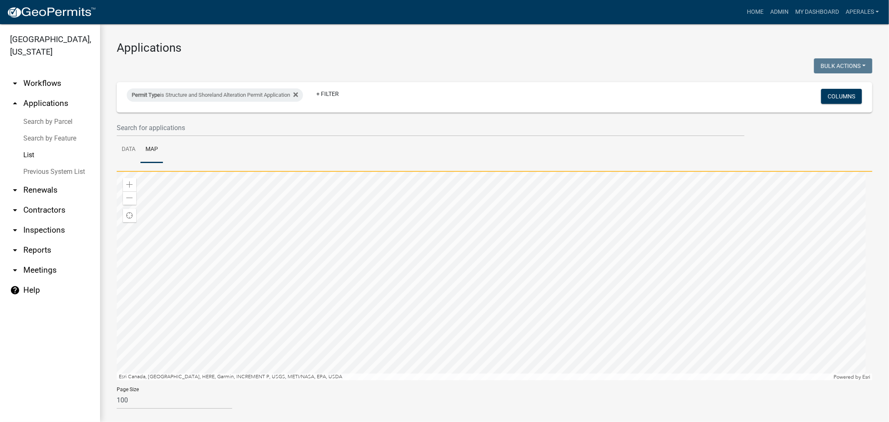
click at [551, 346] on div at bounding box center [495, 276] width 756 height 208
click at [628, 315] on div at bounding box center [495, 276] width 756 height 208
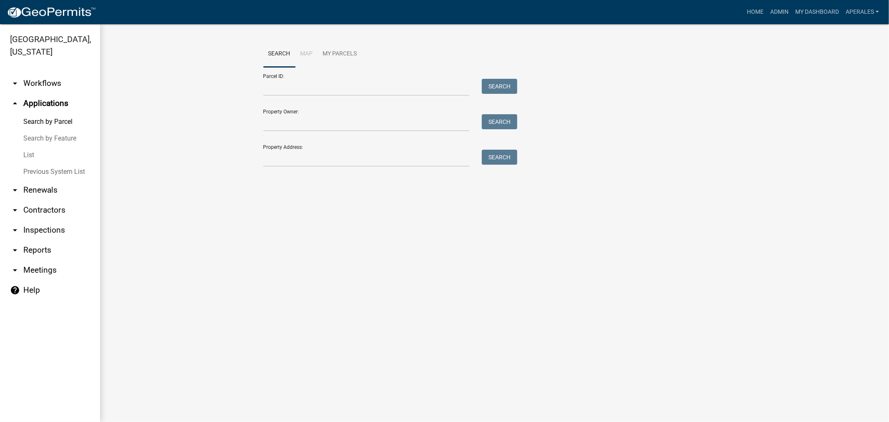
drag, startPoint x: 342, startPoint y: 98, endPoint x: 338, endPoint y: 90, distance: 8.6
click at [342, 98] on form "Parcel ID: Search Property Owner: Search Property Address: Search" at bounding box center [388, 117] width 250 height 100
click at [284, 124] on input "Property Owner:" at bounding box center [366, 122] width 206 height 17
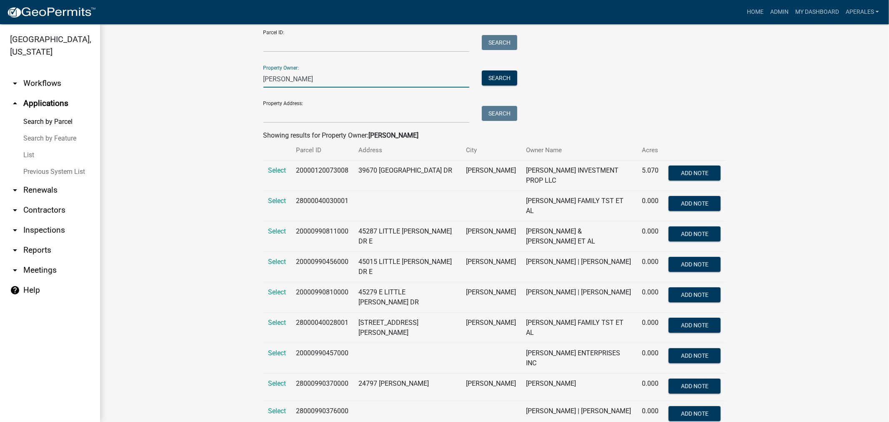
scroll to position [46, 0]
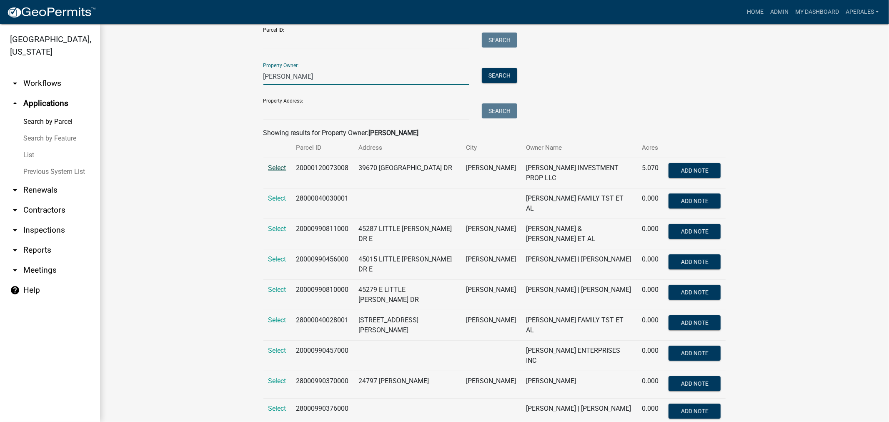
type input "[PERSON_NAME]"
click at [269, 165] on span "Select" at bounding box center [277, 168] width 18 height 8
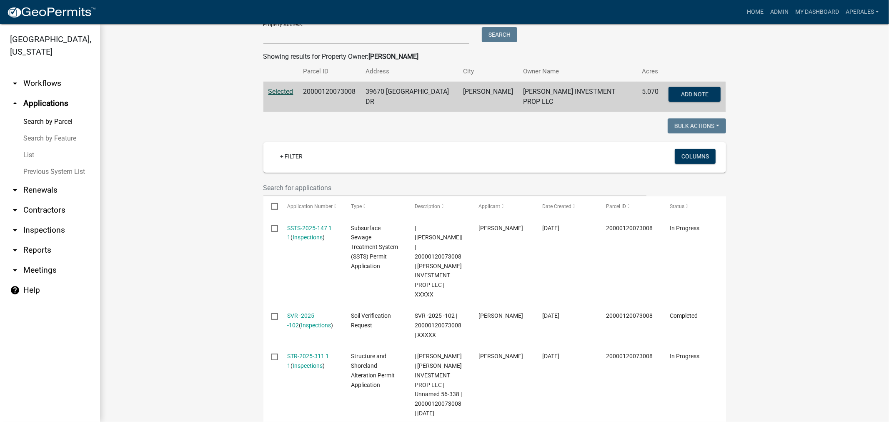
scroll to position [139, 0]
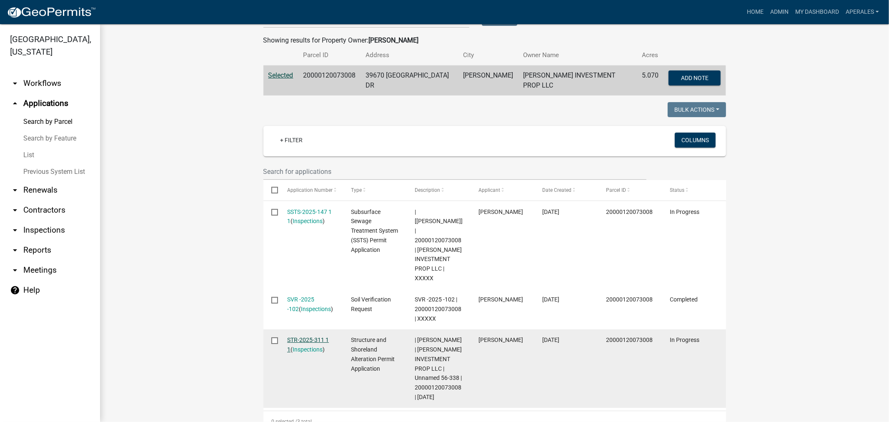
click at [303, 336] on link "STR-2025-311 1 1" at bounding box center [308, 344] width 42 height 16
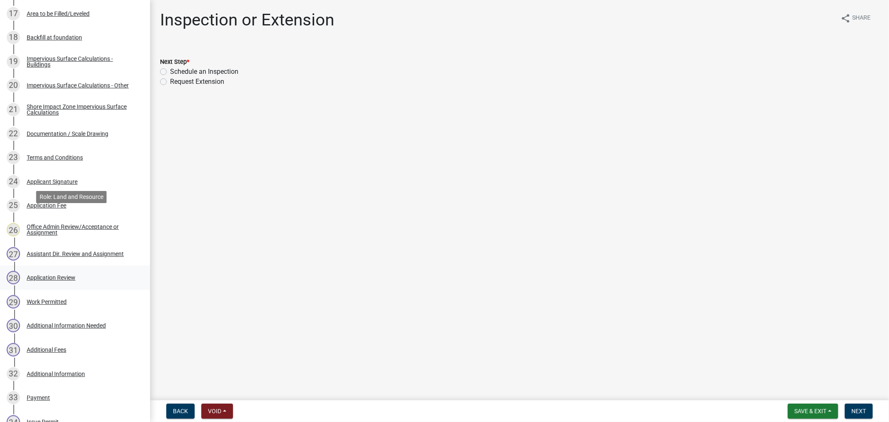
scroll to position [759, 0]
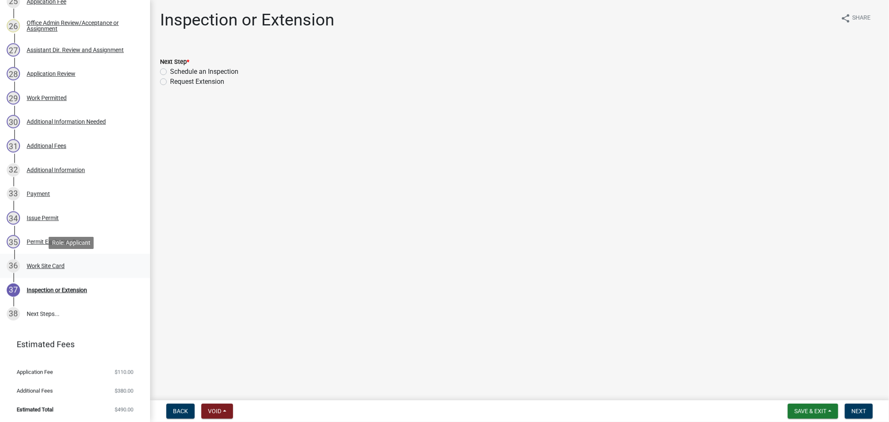
click at [36, 264] on div "Work Site Card" at bounding box center [46, 266] width 38 height 6
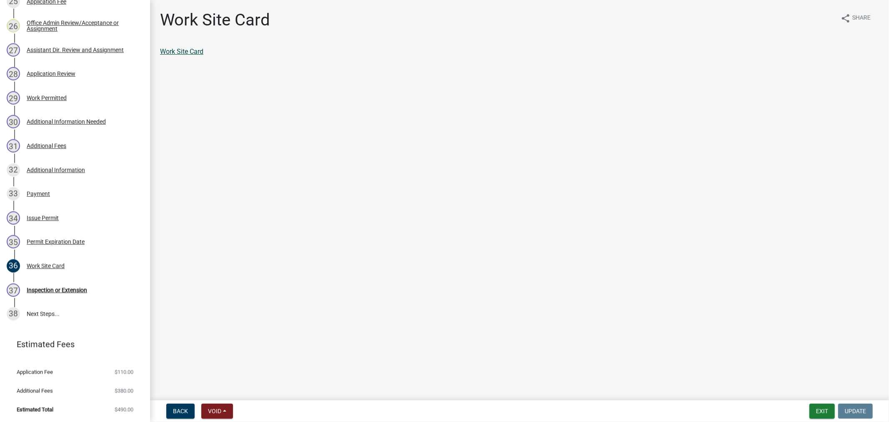
click at [170, 52] on link "Work Site Card" at bounding box center [181, 52] width 43 height 8
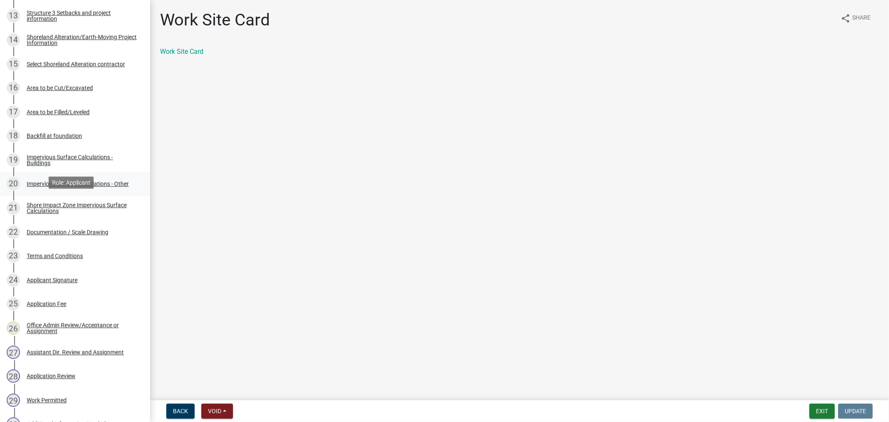
scroll to position [435, 0]
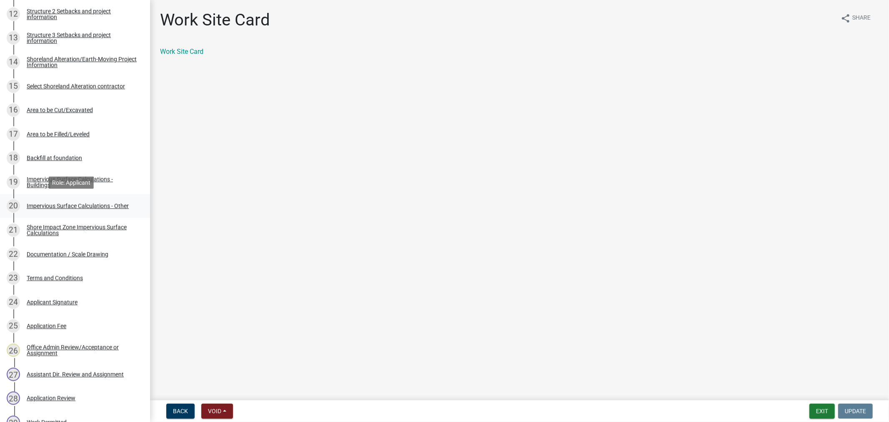
click at [88, 207] on div "Impervious Surface Calculations - Other" at bounding box center [78, 206] width 102 height 6
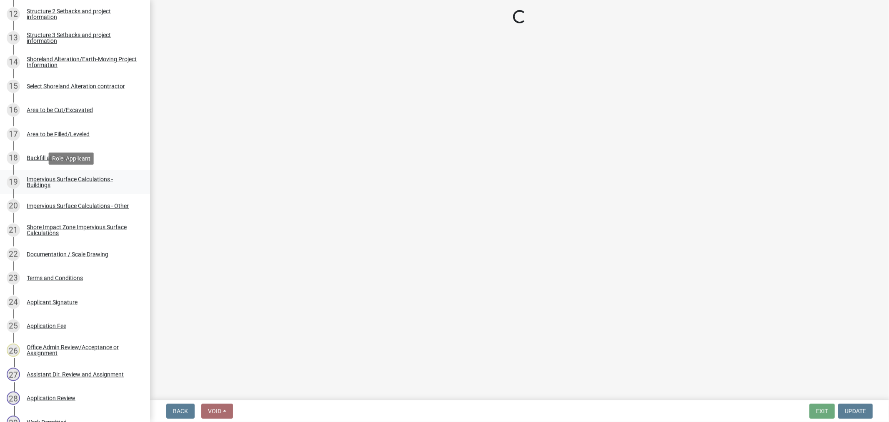
click at [67, 182] on div "Impervious Surface Calculations - Buildings" at bounding box center [82, 182] width 110 height 12
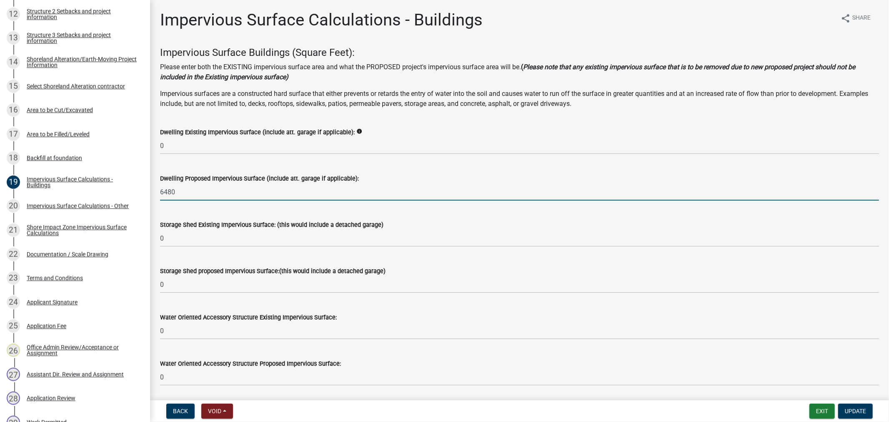
click at [169, 192] on input "6480" at bounding box center [519, 191] width 719 height 17
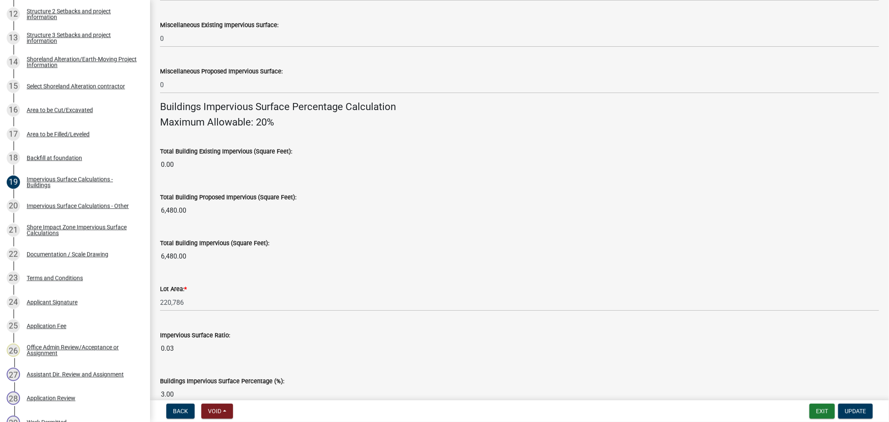
scroll to position [509, 0]
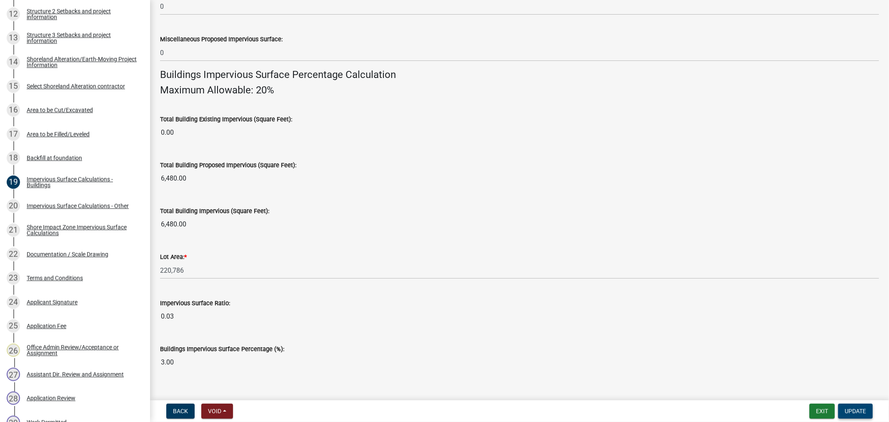
type input "6840"
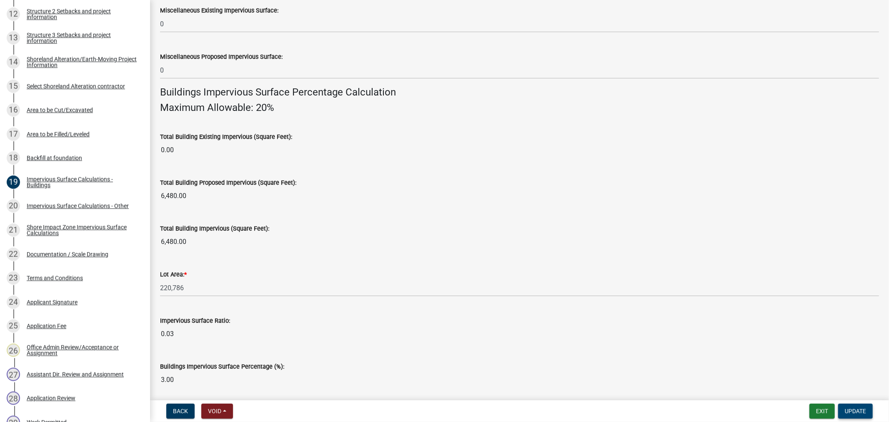
click at [863, 411] on span "Update" at bounding box center [855, 411] width 21 height 7
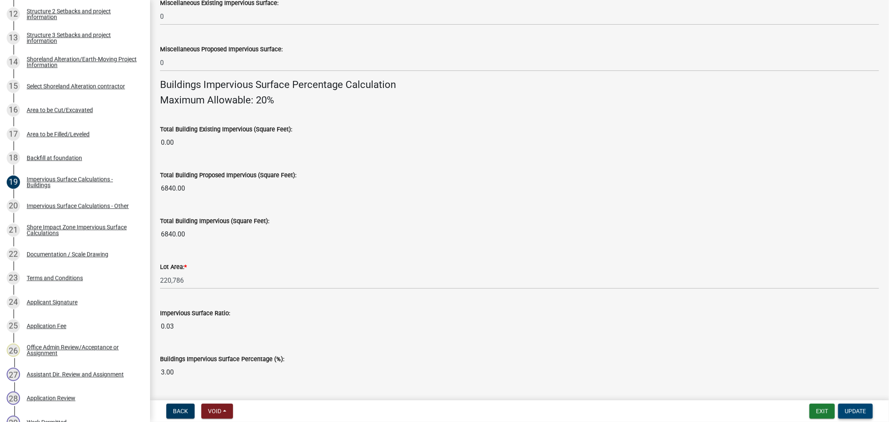
scroll to position [523, 0]
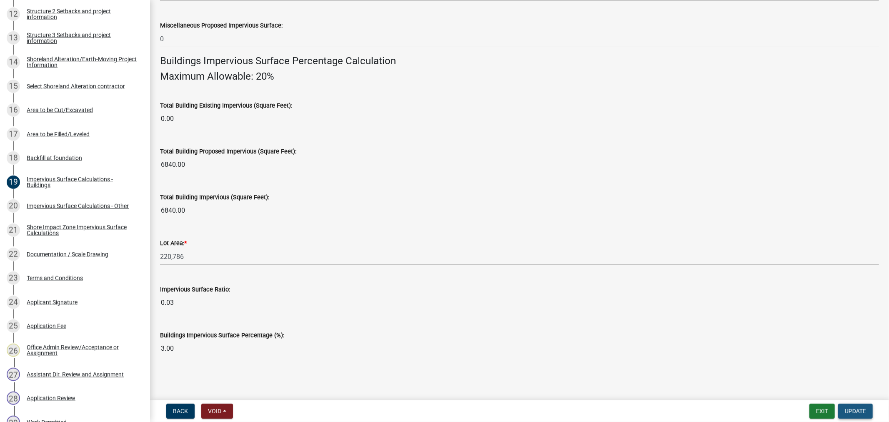
click at [856, 414] on button "Update" at bounding box center [855, 410] width 35 height 15
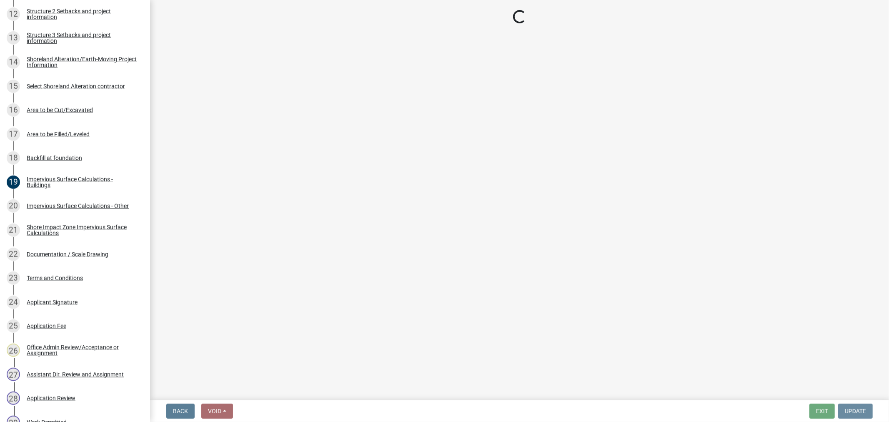
scroll to position [0, 0]
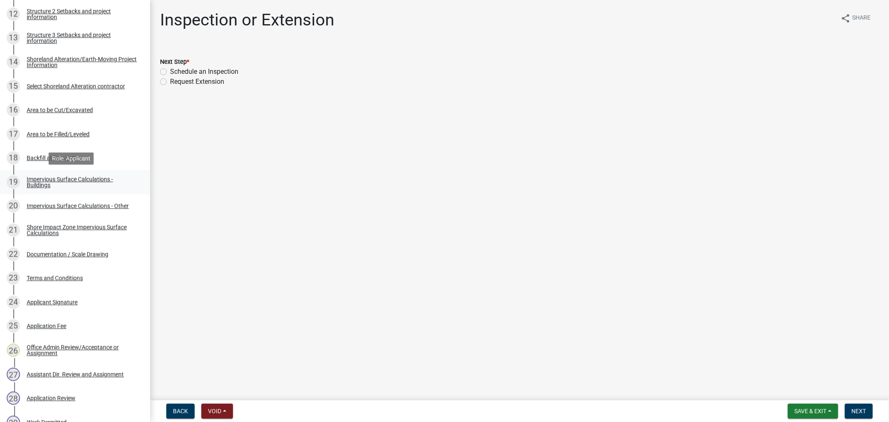
click at [44, 182] on div "Impervious Surface Calculations - Buildings" at bounding box center [82, 182] width 110 height 12
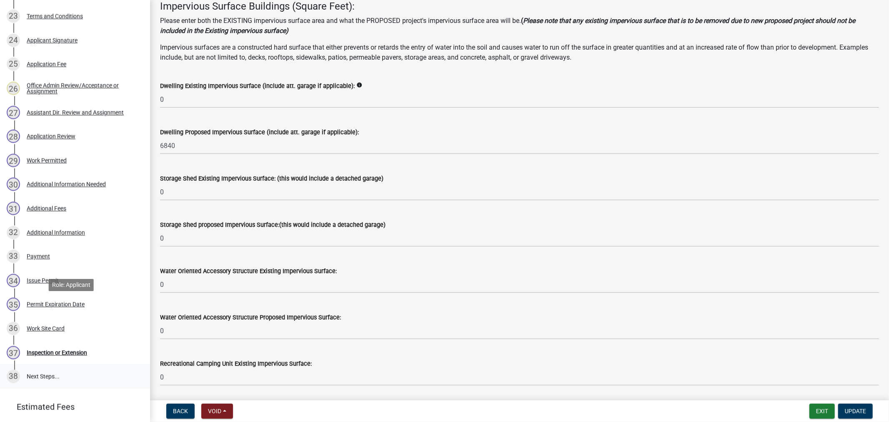
scroll to position [759, 0]
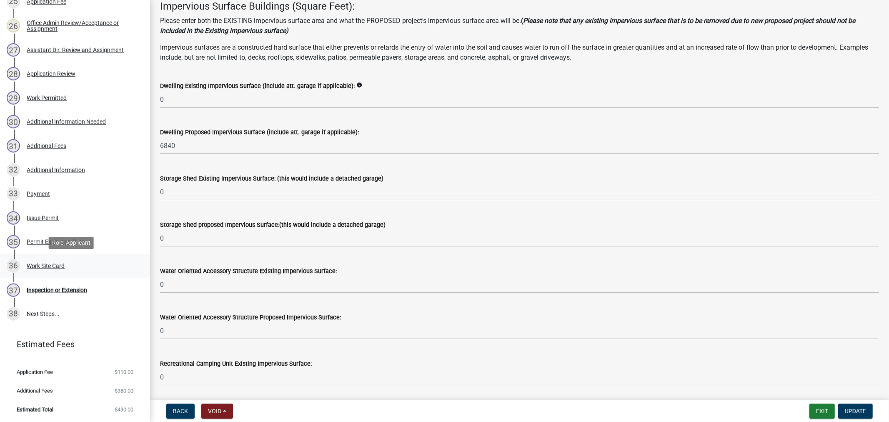
click at [45, 263] on div "Work Site Card" at bounding box center [46, 266] width 38 height 6
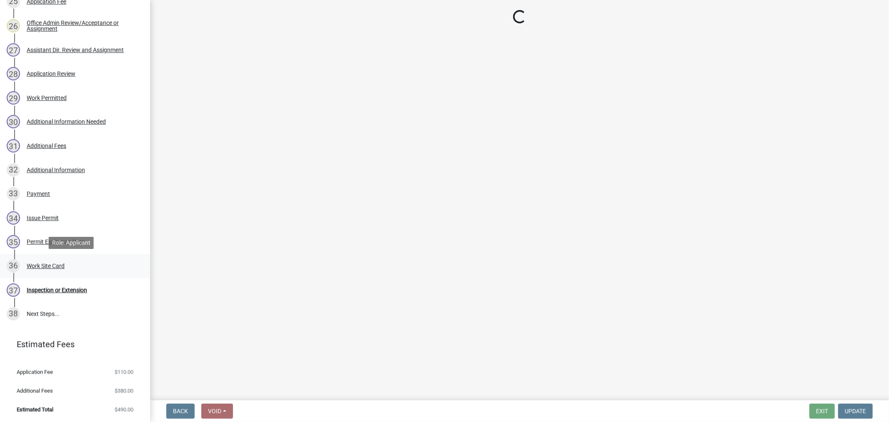
scroll to position [0, 0]
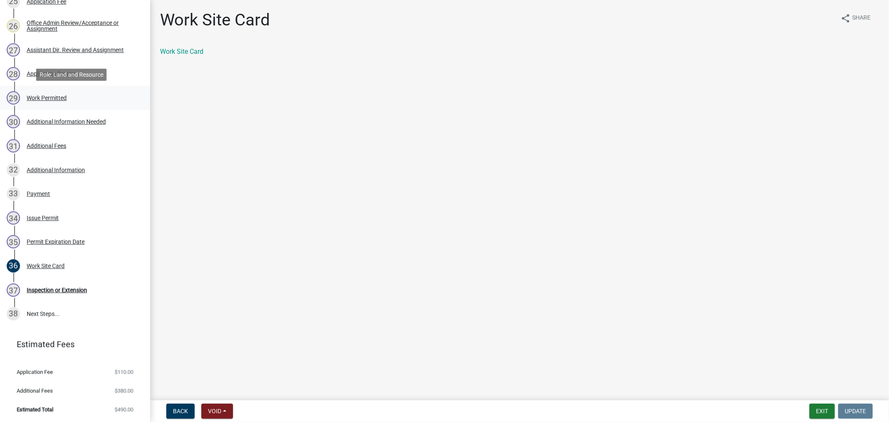
click at [47, 98] on div "Work Permitted" at bounding box center [47, 98] width 40 height 6
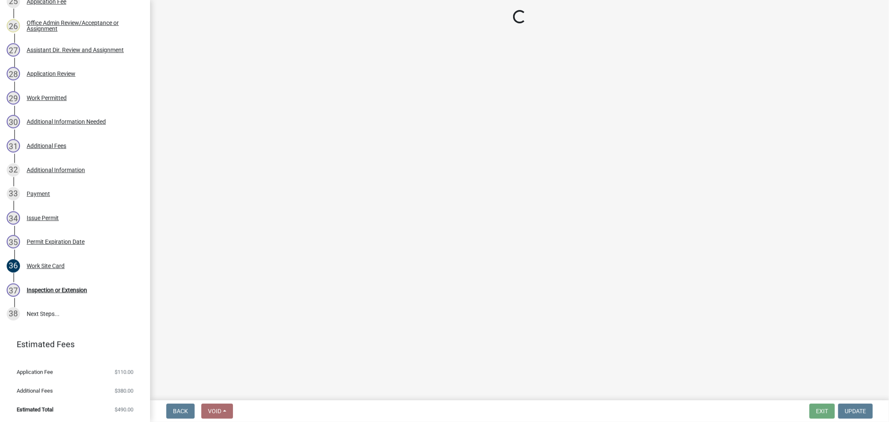
select select "4ffc802c-a91c-4807-8d38-a10afb9862f8"
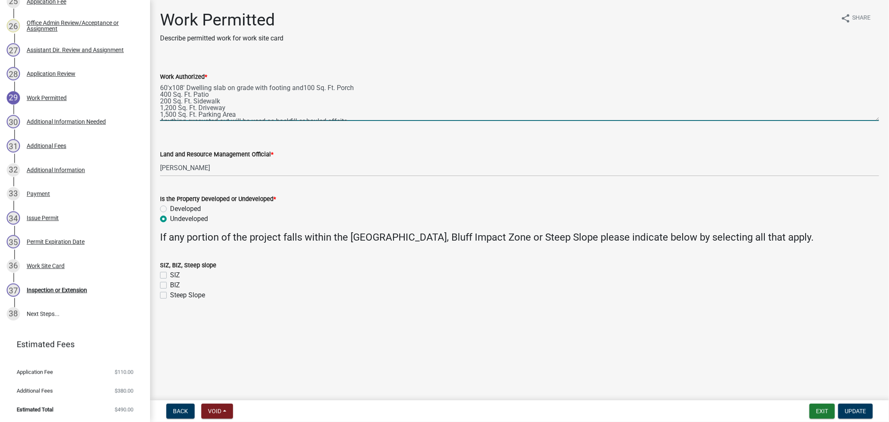
click at [182, 89] on textarea "60'x108' Dwelling slab on grade with footing and100 Sq. Ft. Porch 400 Sq. Ft. P…" at bounding box center [519, 101] width 719 height 39
click at [227, 89] on textarea "60'x114' Dwelling slab on grade with footing and100 Sq. Ft. Porch 400 Sq. Ft. P…" at bounding box center [519, 101] width 719 height 39
click at [353, 86] on textarea "60'x114' Dwelling slab on grade with footing and100 Sq. Ft. Porch 400 Sq. Ft. P…" at bounding box center [519, 101] width 719 height 39
type textarea "60'x114' Dwelling slab on grade with footing and100 Sq. Ft. Porch (updated to 6…"
click at [856, 413] on span "Update" at bounding box center [855, 411] width 21 height 7
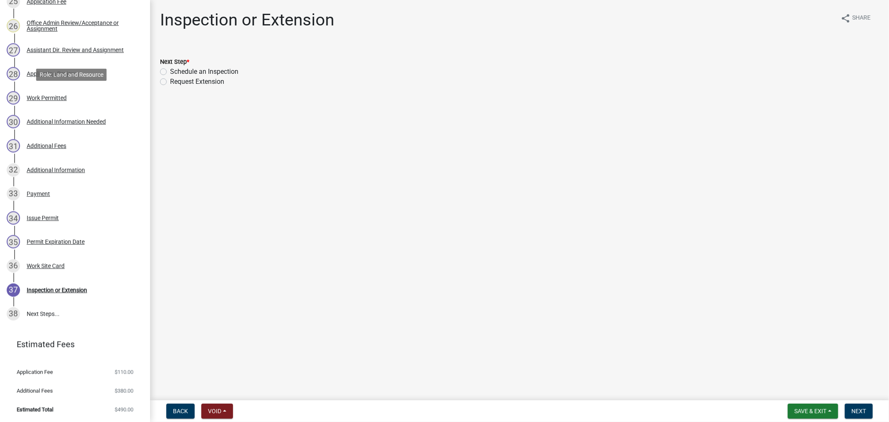
click at [33, 97] on div "Work Permitted" at bounding box center [47, 98] width 40 height 6
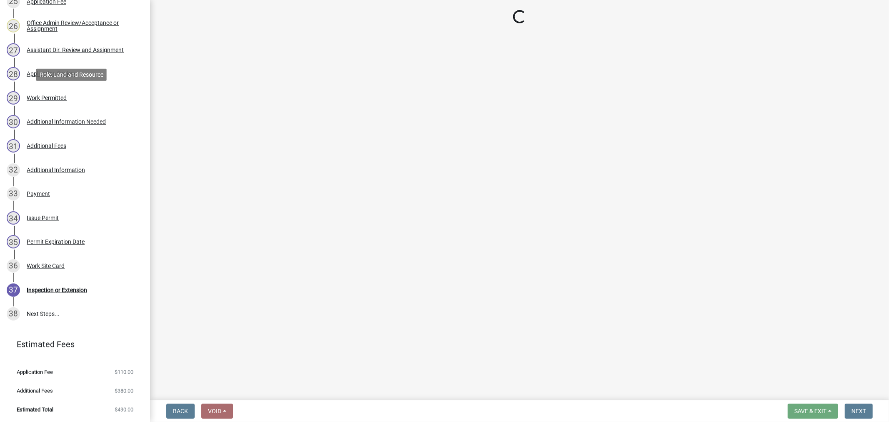
select select "4ffc802c-a91c-4807-8d38-a10afb9862f8"
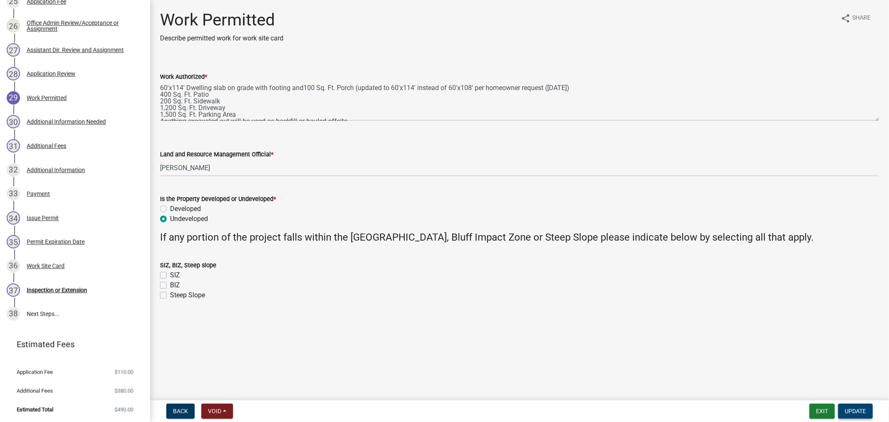
click at [854, 413] on span "Update" at bounding box center [855, 411] width 21 height 7
